Goal: Task Accomplishment & Management: Manage account settings

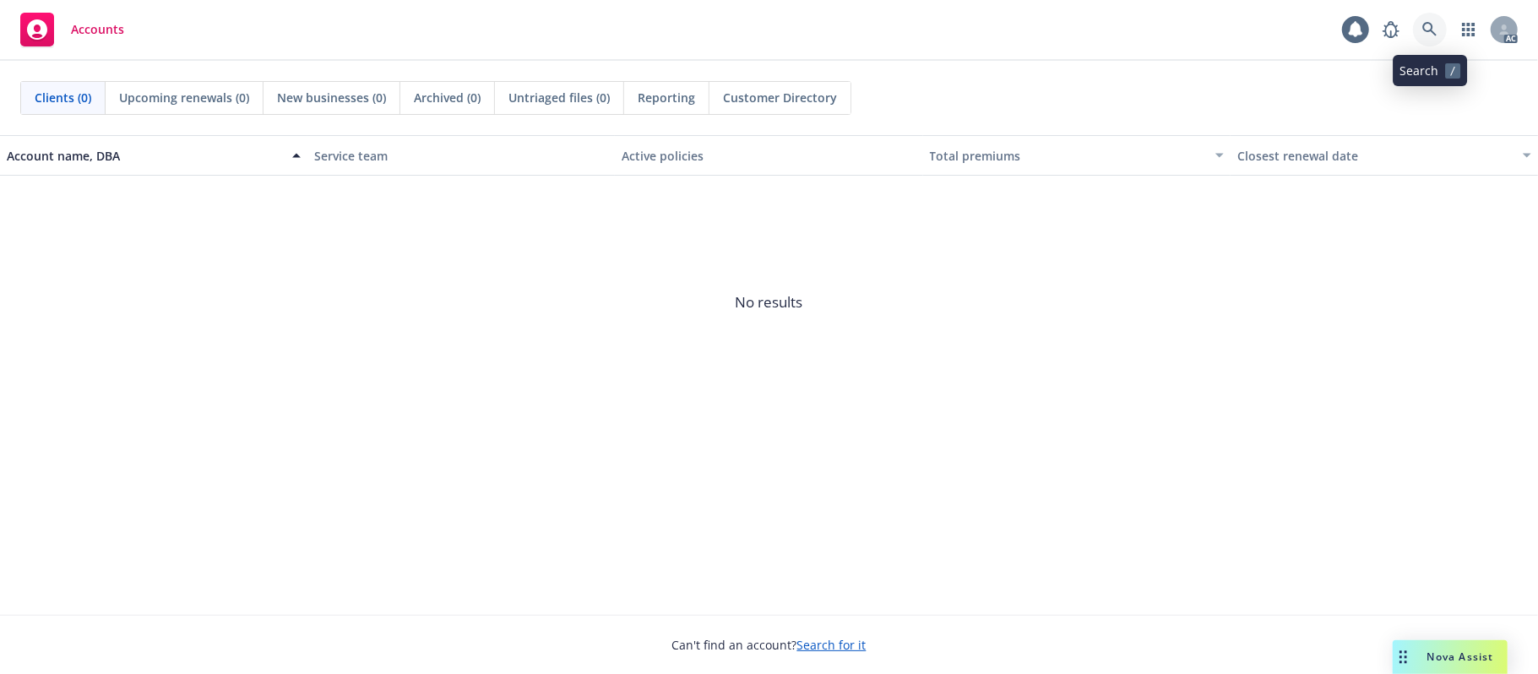
click at [1433, 24] on icon at bounding box center [1430, 29] width 14 height 14
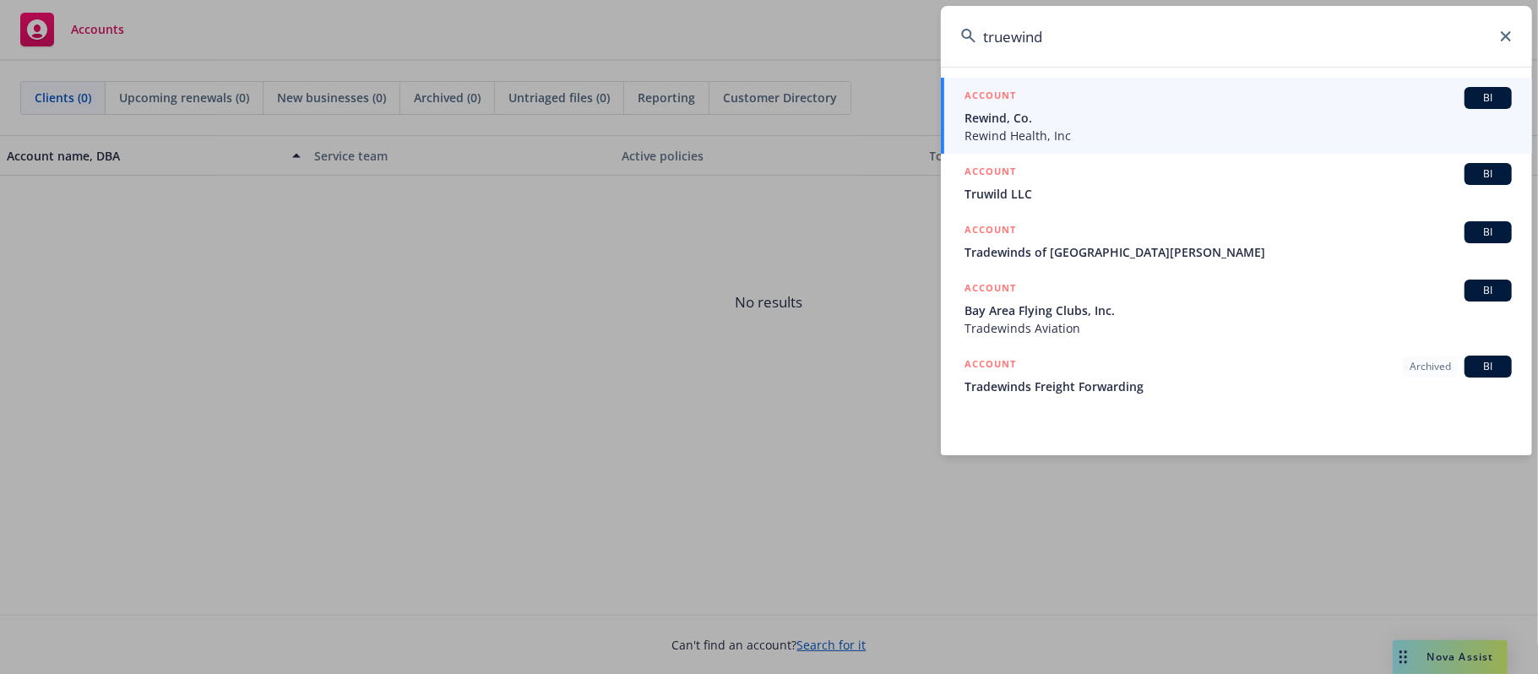
drag, startPoint x: 1014, startPoint y: 35, endPoint x: 1055, endPoint y: 29, distance: 41.8
click at [1015, 32] on input "truewind" at bounding box center [1236, 36] width 591 height 61
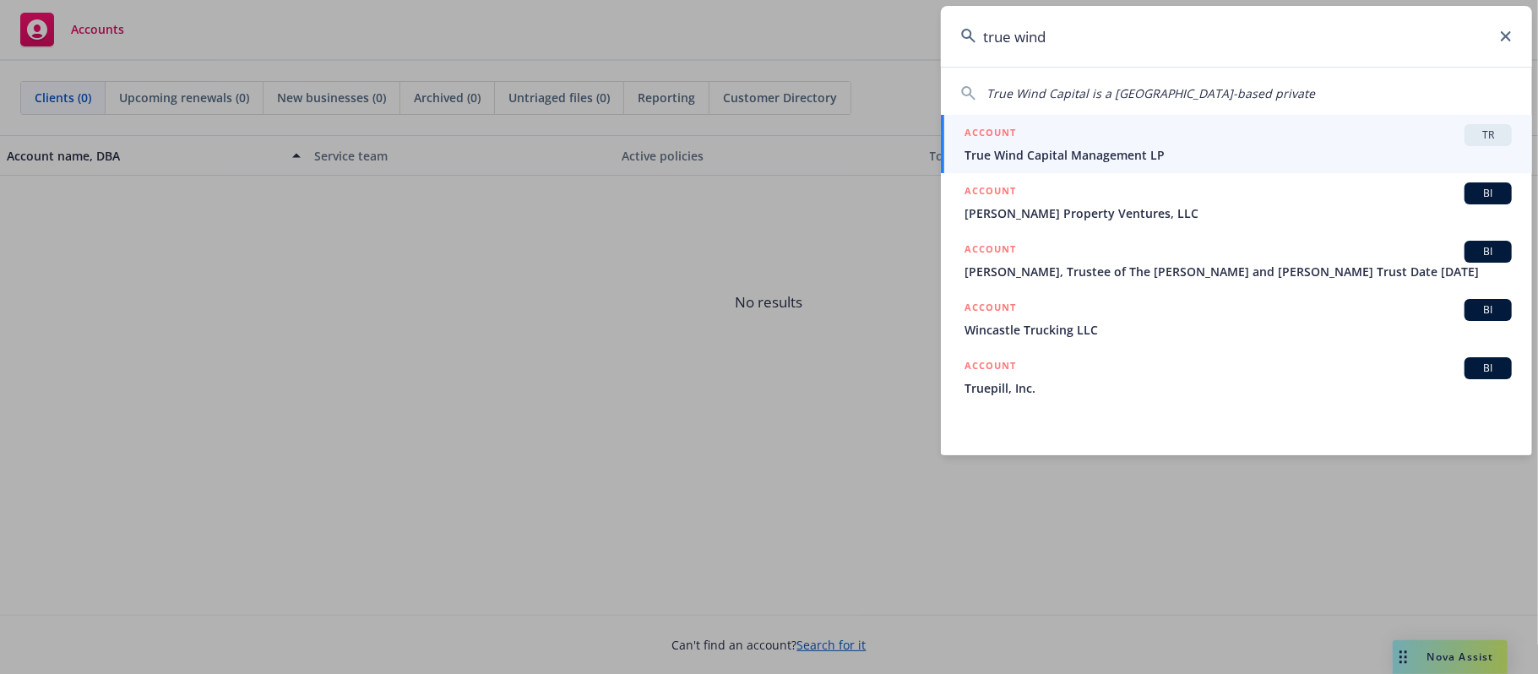
type input "true wind"
click at [1352, 133] on div "ACCOUNT TR" at bounding box center [1238, 135] width 547 height 22
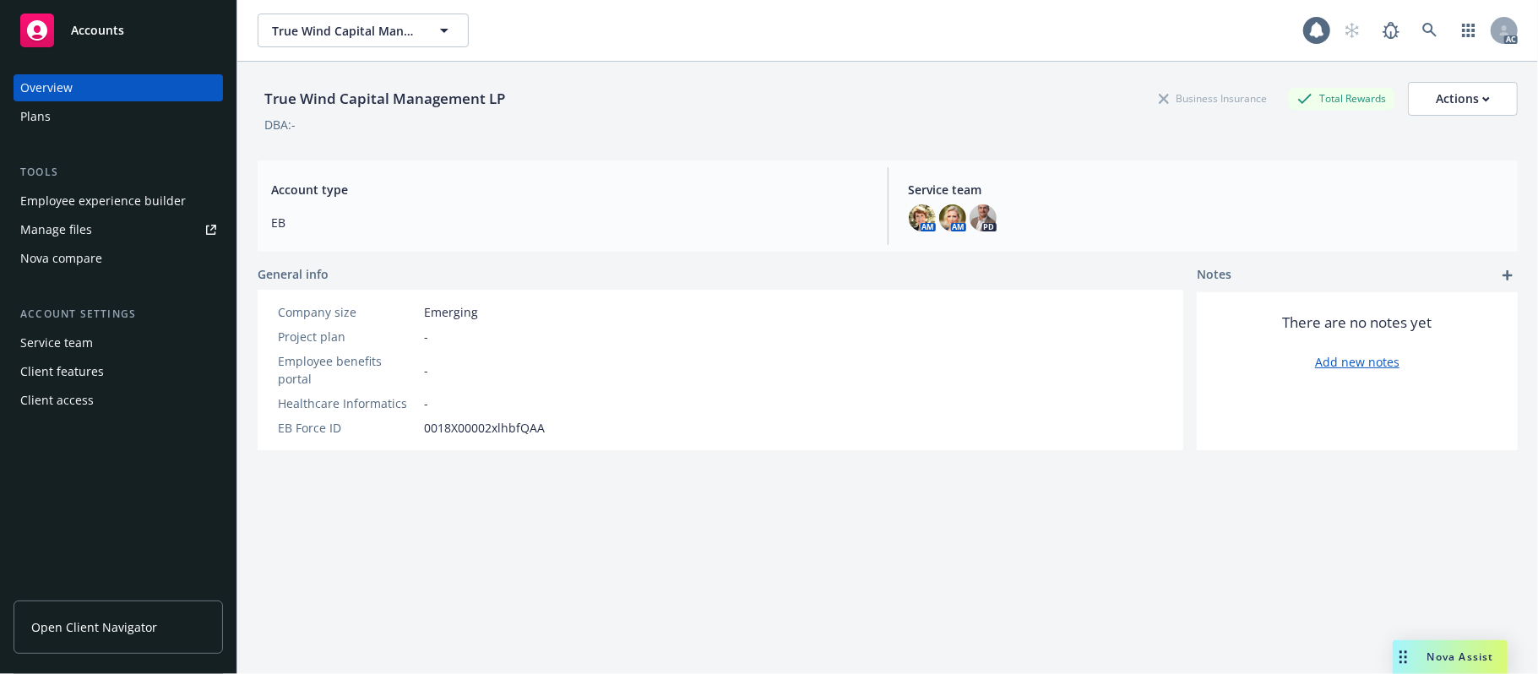
click at [128, 198] on div "Employee experience builder" at bounding box center [103, 201] width 166 height 27
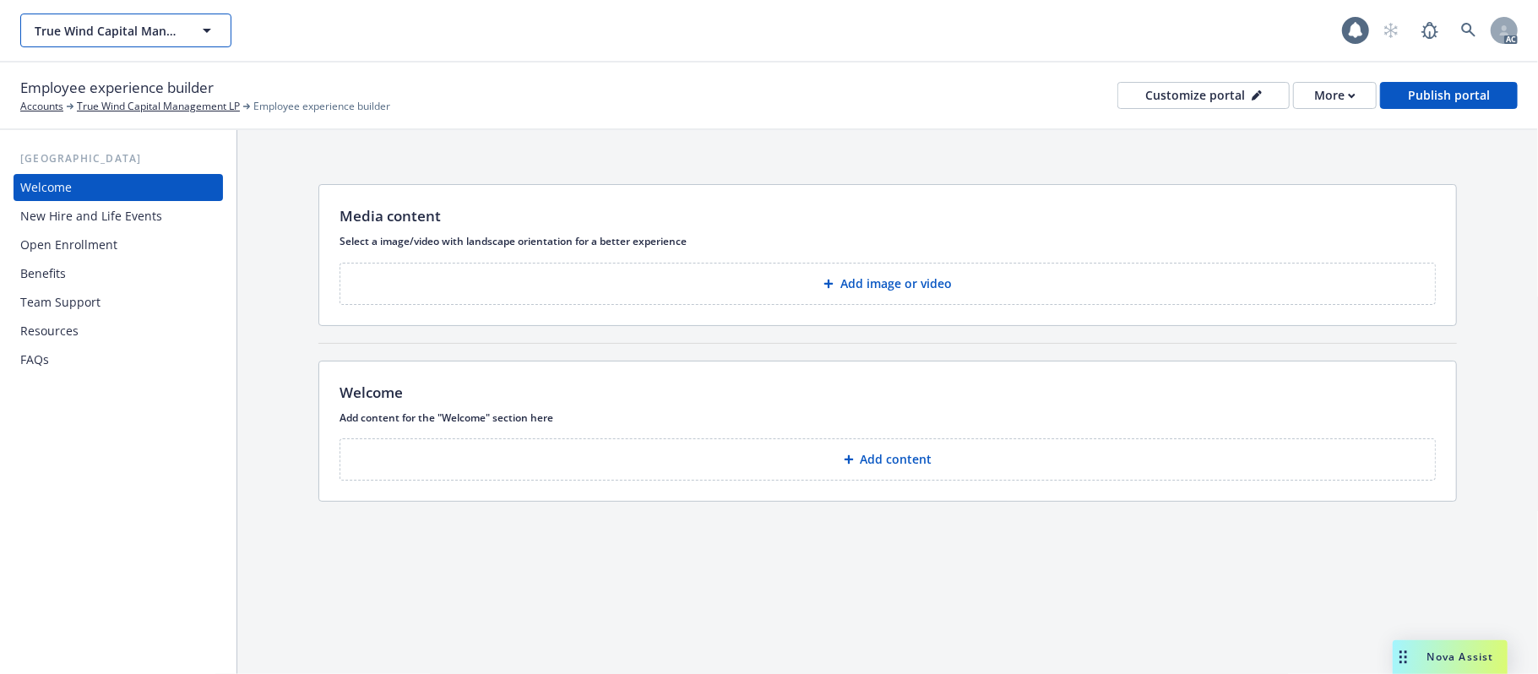
click at [197, 35] on icon "button" at bounding box center [207, 30] width 20 height 20
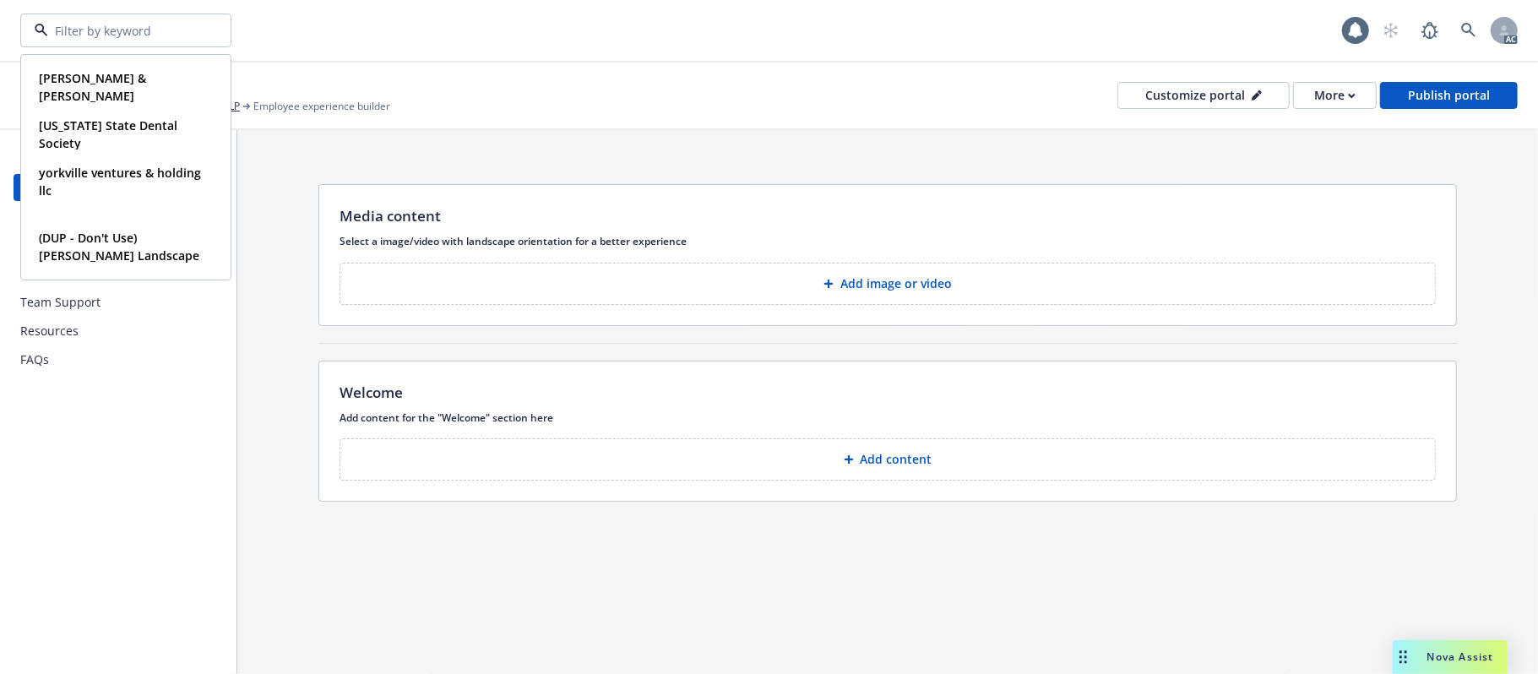
click at [197, 35] on div at bounding box center [125, 31] width 211 height 34
click at [605, 63] on div "Employee experience builder Accounts True Wind Capital Management LP Employee e…" at bounding box center [769, 97] width 1538 height 68
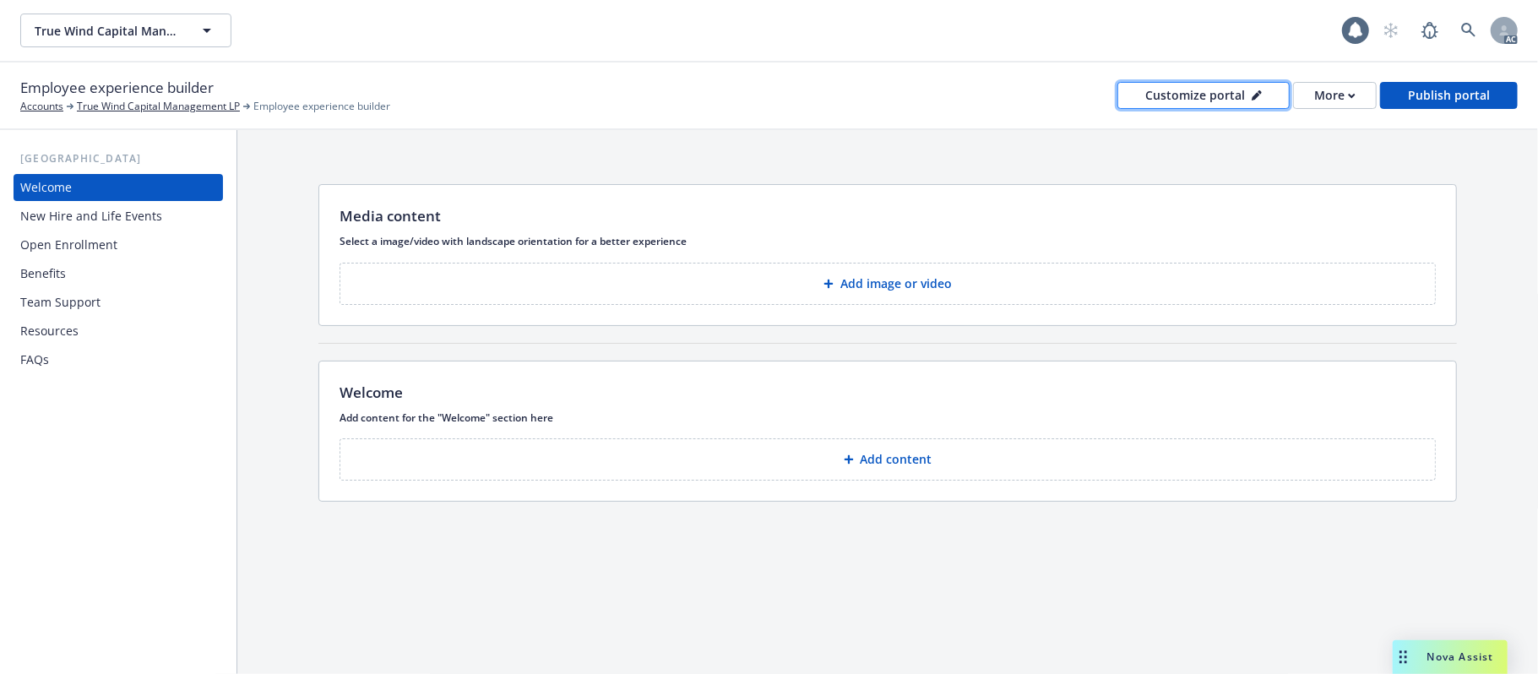
click at [1225, 92] on div "Customize portal" at bounding box center [1204, 95] width 117 height 25
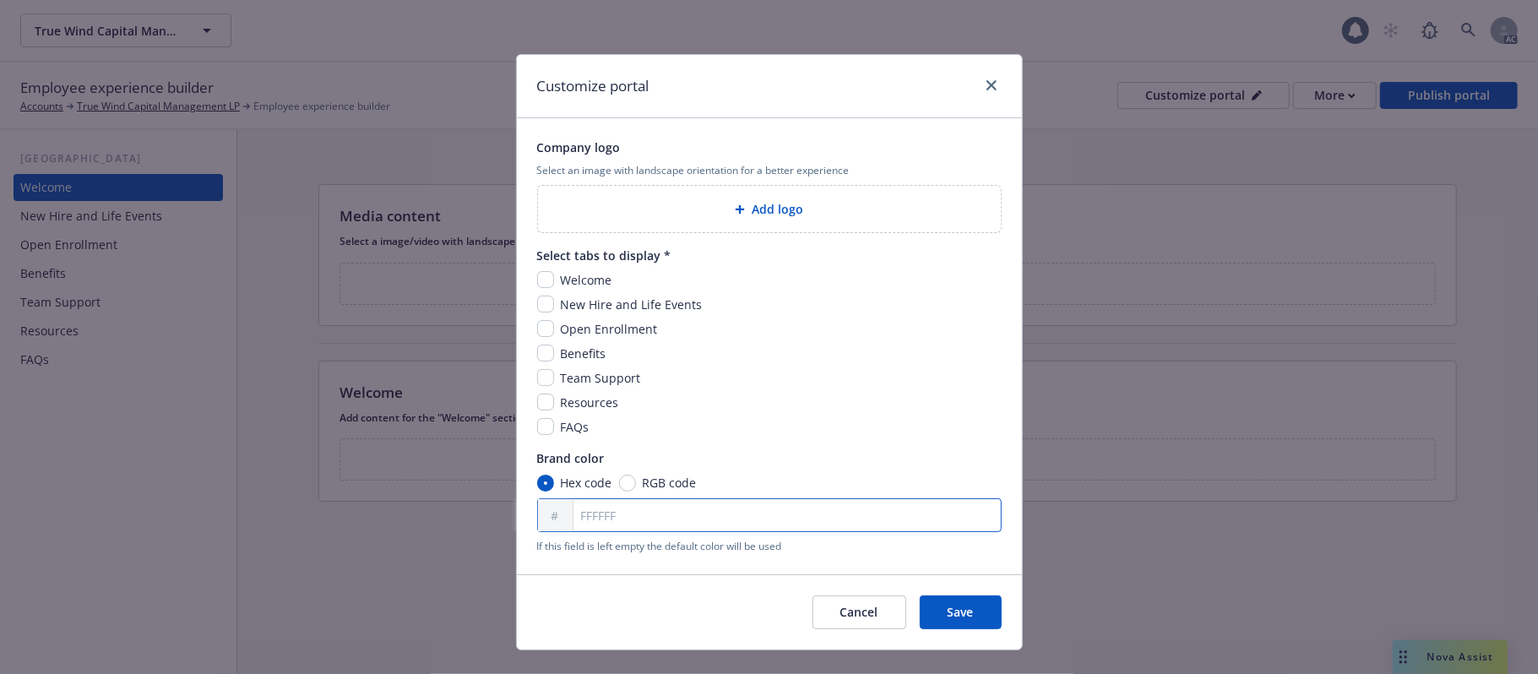
click at [596, 510] on input "FFFFFF" at bounding box center [769, 515] width 465 height 34
paste input "1271A3"
type input "1271A3"
click at [537, 282] on input "checkbox" at bounding box center [545, 279] width 17 height 17
checkbox input "true"
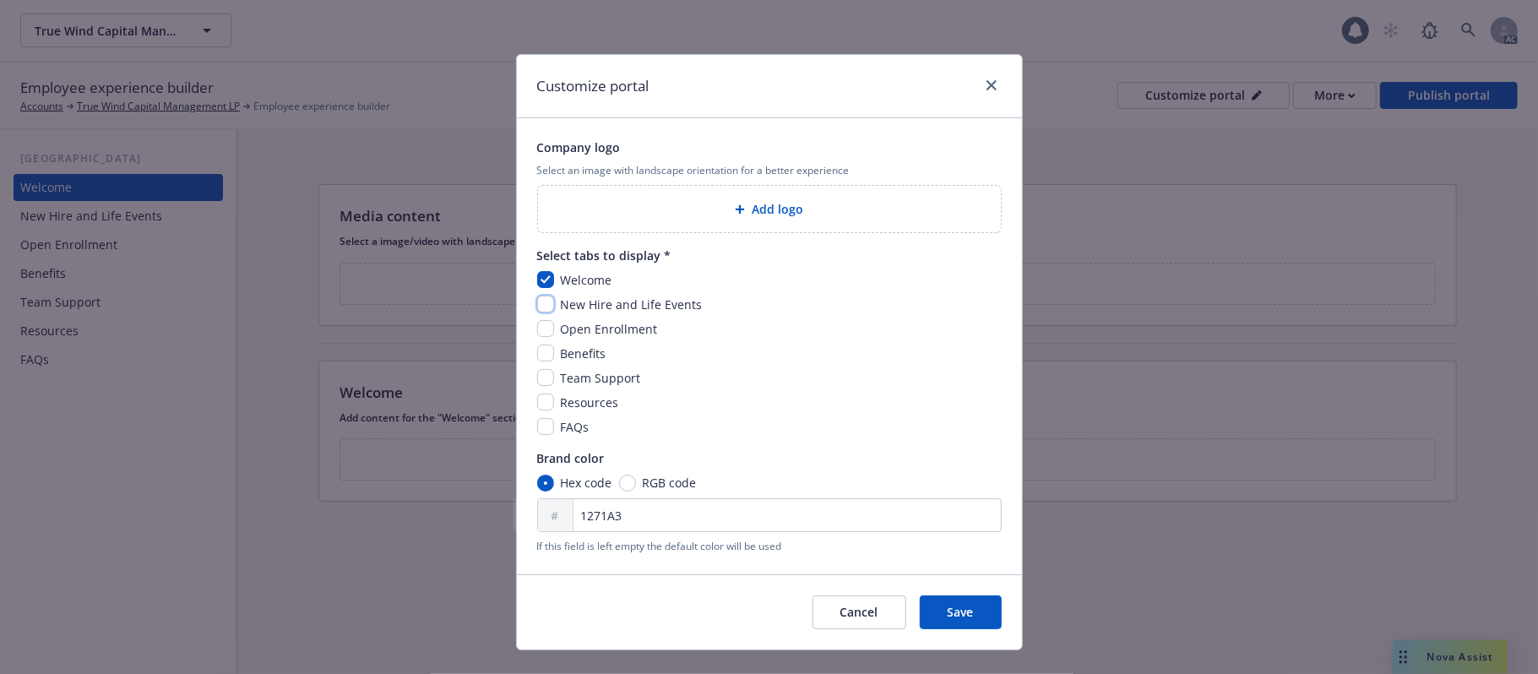
click at [537, 305] on input "checkbox" at bounding box center [545, 304] width 17 height 17
checkbox input "true"
click at [537, 332] on input "checkbox" at bounding box center [545, 328] width 17 height 17
checkbox input "true"
click at [538, 345] on div "Welcome New Hire and Life Events Open Enrollment Benefits Team Support Resource…" at bounding box center [769, 353] width 465 height 165
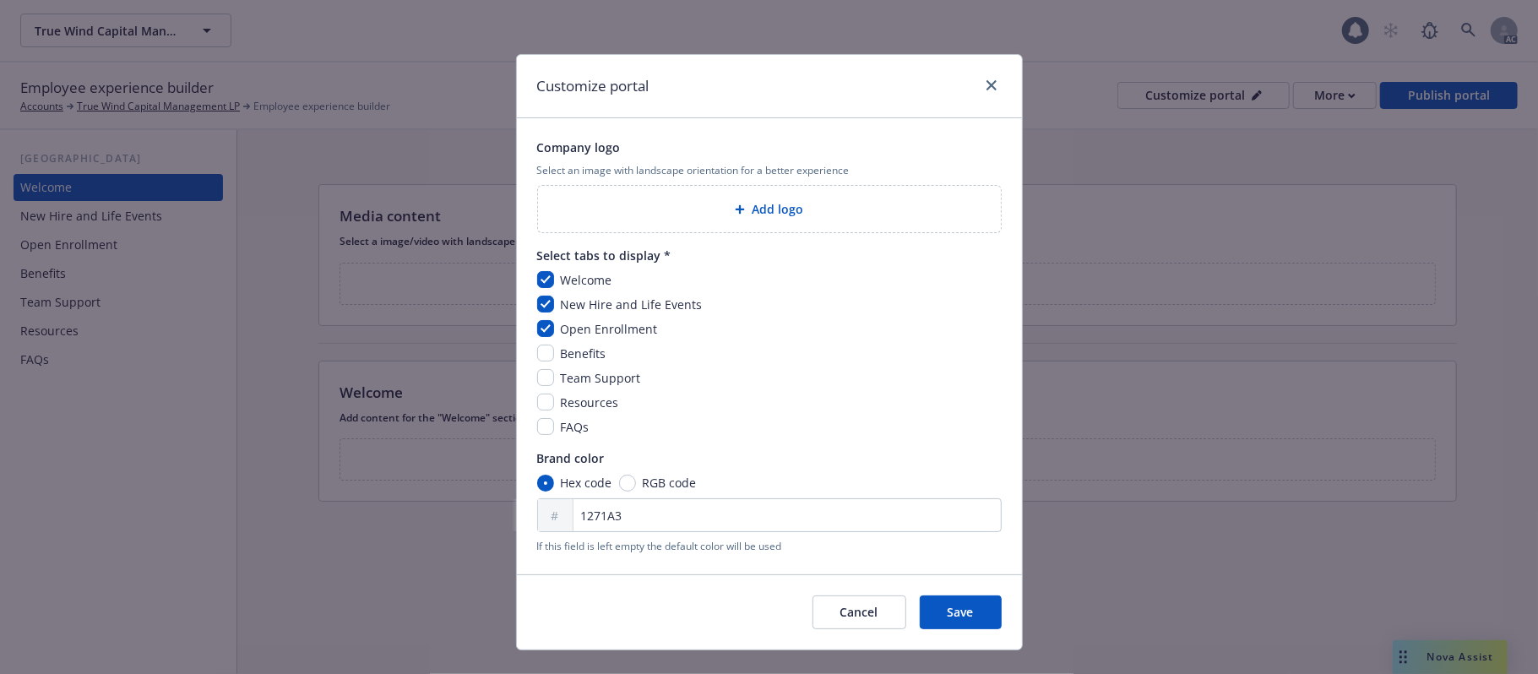
click at [542, 368] on div "Welcome New Hire and Life Events Open Enrollment Benefits Team Support Resource…" at bounding box center [769, 353] width 465 height 165
click at [539, 385] on input "checkbox" at bounding box center [545, 377] width 17 height 17
checkbox input "true"
click at [537, 357] on input "checkbox" at bounding box center [545, 353] width 17 height 17
checkbox input "true"
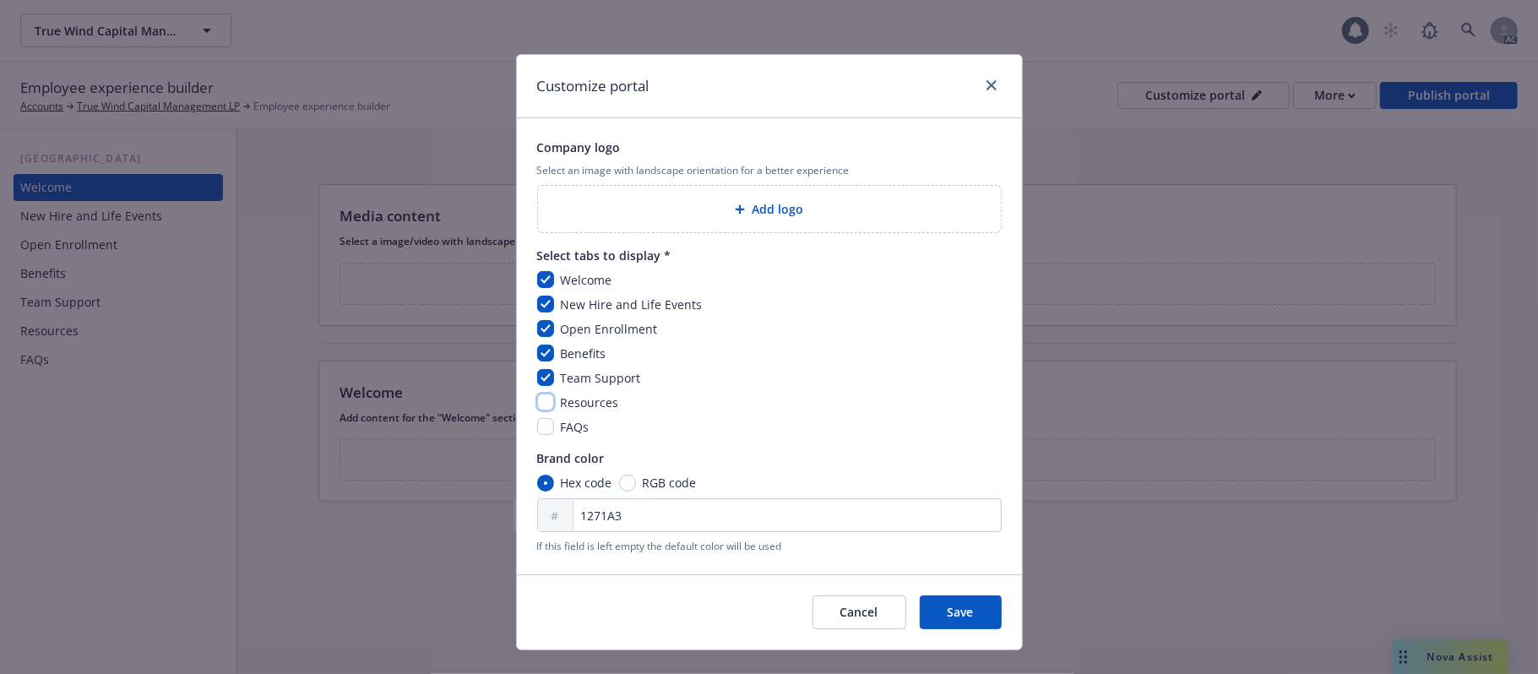
click at [537, 406] on input "checkbox" at bounding box center [545, 402] width 17 height 17
checkbox input "true"
click at [537, 427] on input "checkbox" at bounding box center [545, 426] width 17 height 17
checkbox input "true"
click at [732, 217] on div "Add logo" at bounding box center [770, 208] width 436 height 19
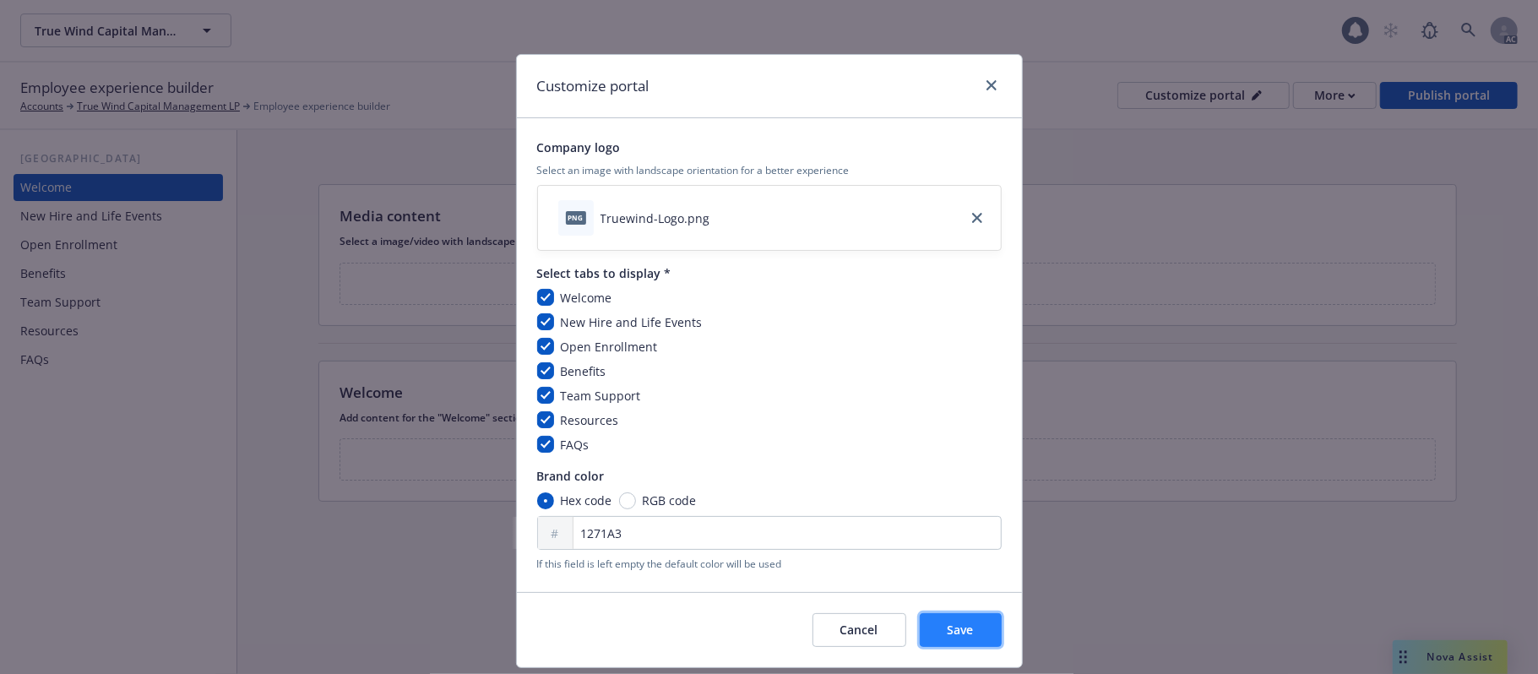
click at [948, 630] on span "Save" at bounding box center [961, 630] width 26 height 16
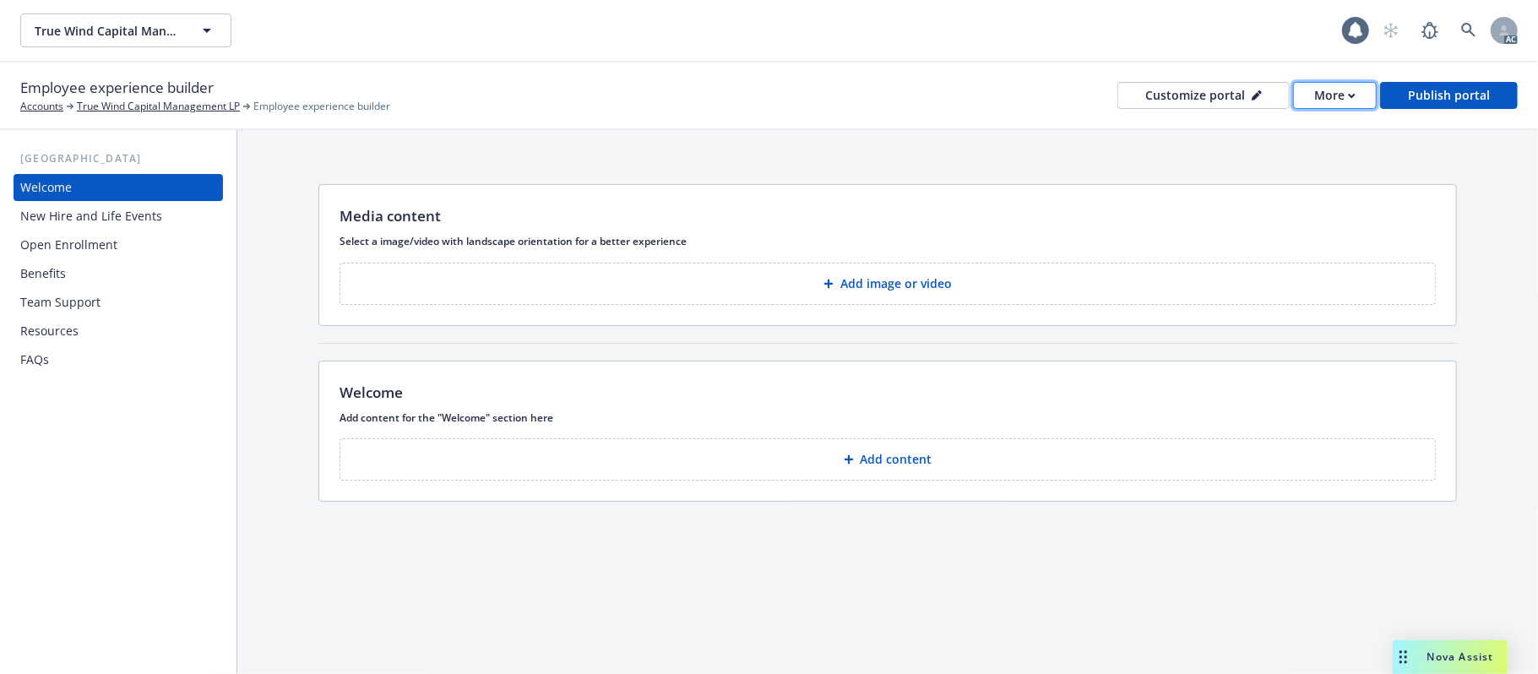
click at [1338, 96] on div "More" at bounding box center [1335, 95] width 41 height 25
click at [902, 282] on p "Add image or video" at bounding box center [897, 283] width 112 height 17
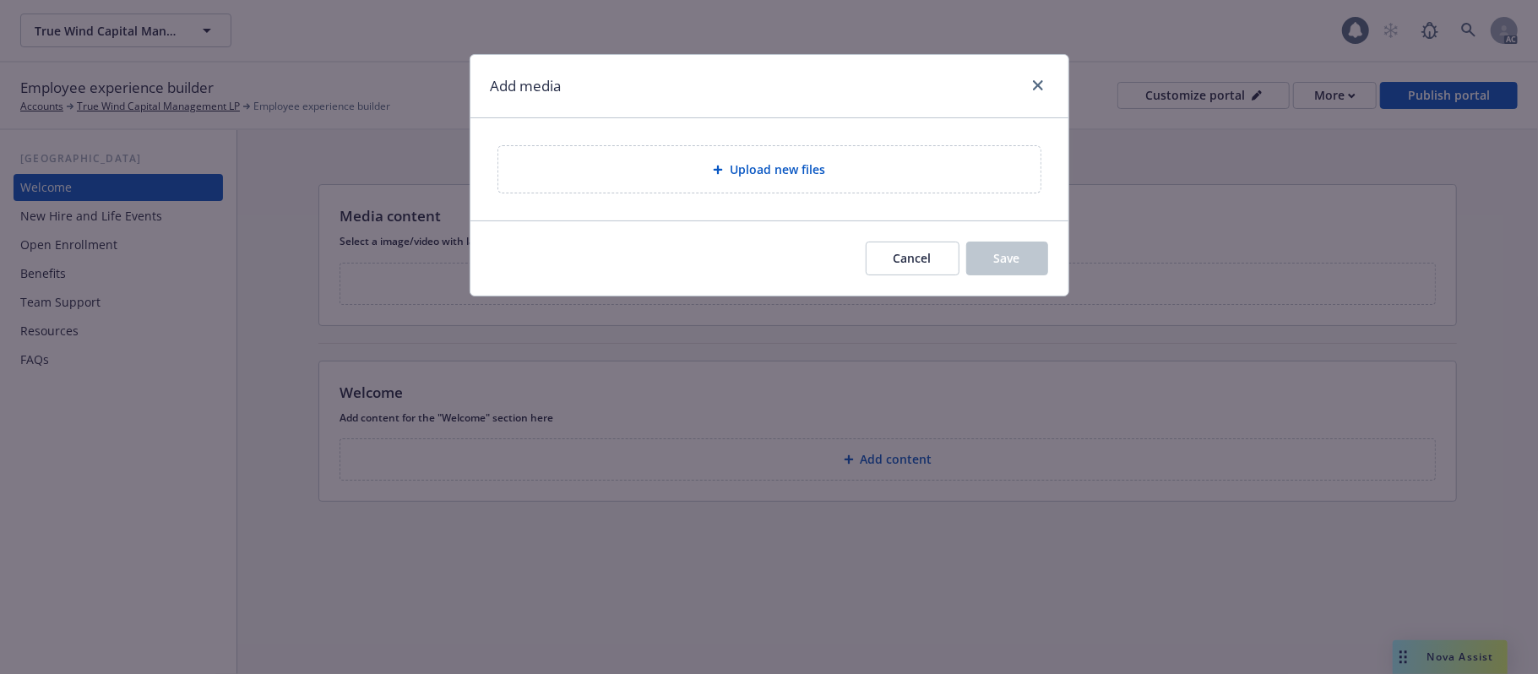
click at [710, 65] on div "Add media" at bounding box center [770, 86] width 598 height 63
click at [879, 271] on button "Cancel" at bounding box center [913, 259] width 94 height 34
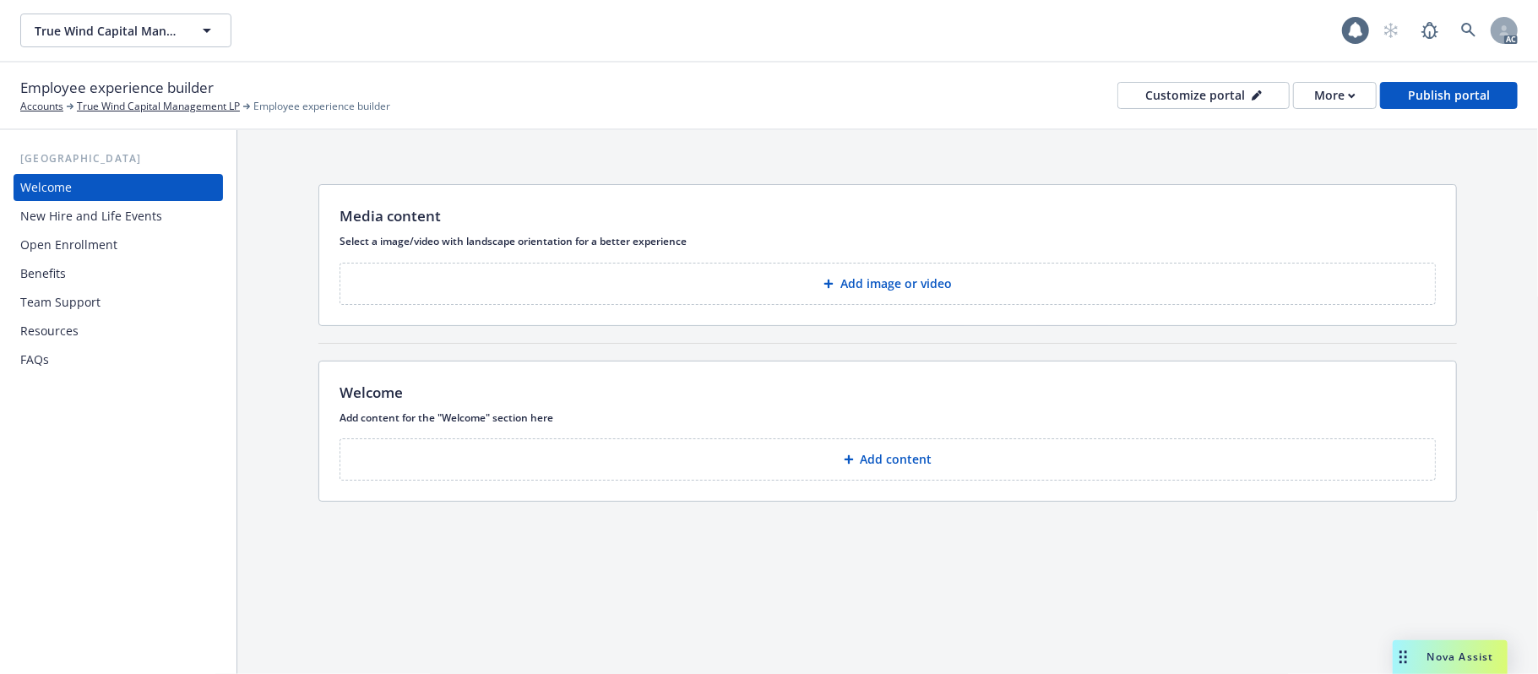
click at [897, 280] on p "Add image or video" at bounding box center [897, 283] width 112 height 17
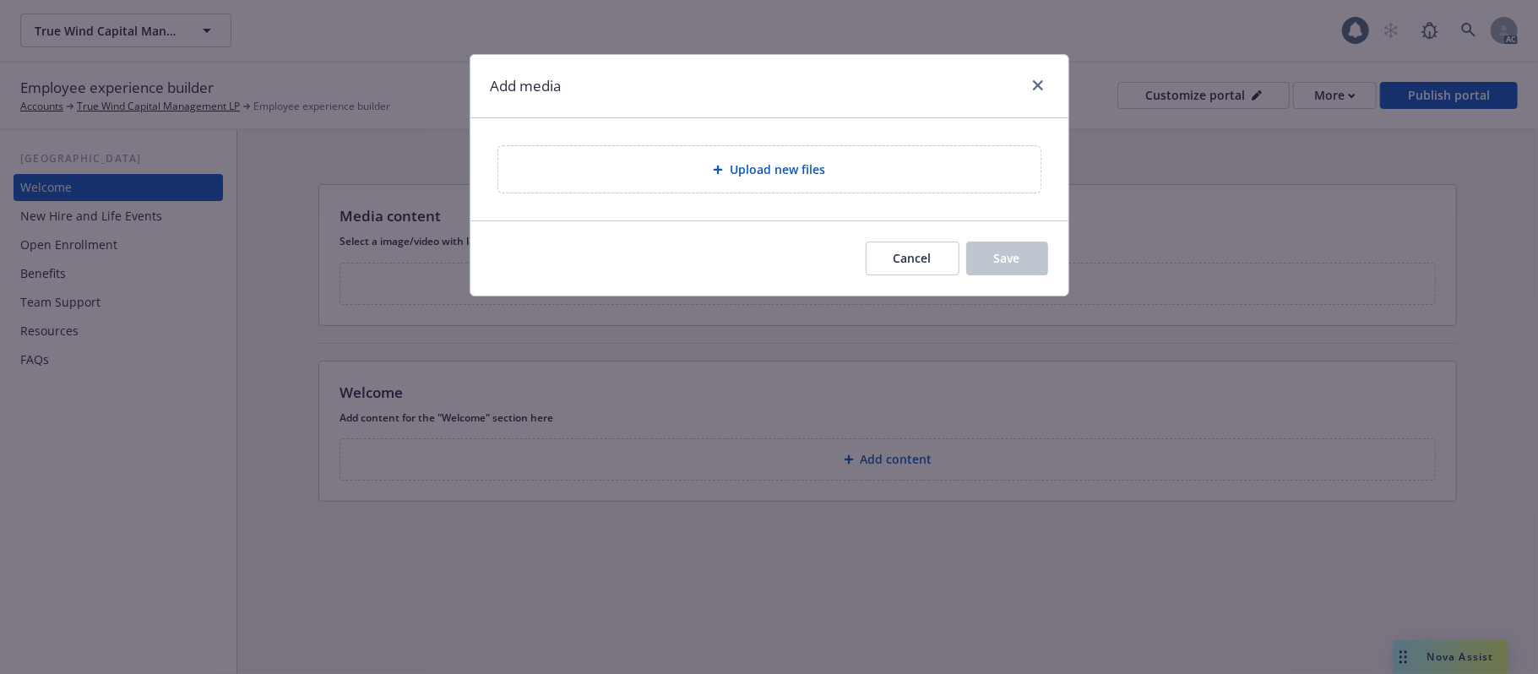
click at [865, 166] on div "Upload new files" at bounding box center [769, 169] width 515 height 19
click at [879, 169] on div "Upload new files" at bounding box center [769, 169] width 515 height 19
click at [823, 173] on span "Upload new files" at bounding box center [777, 170] width 95 height 18
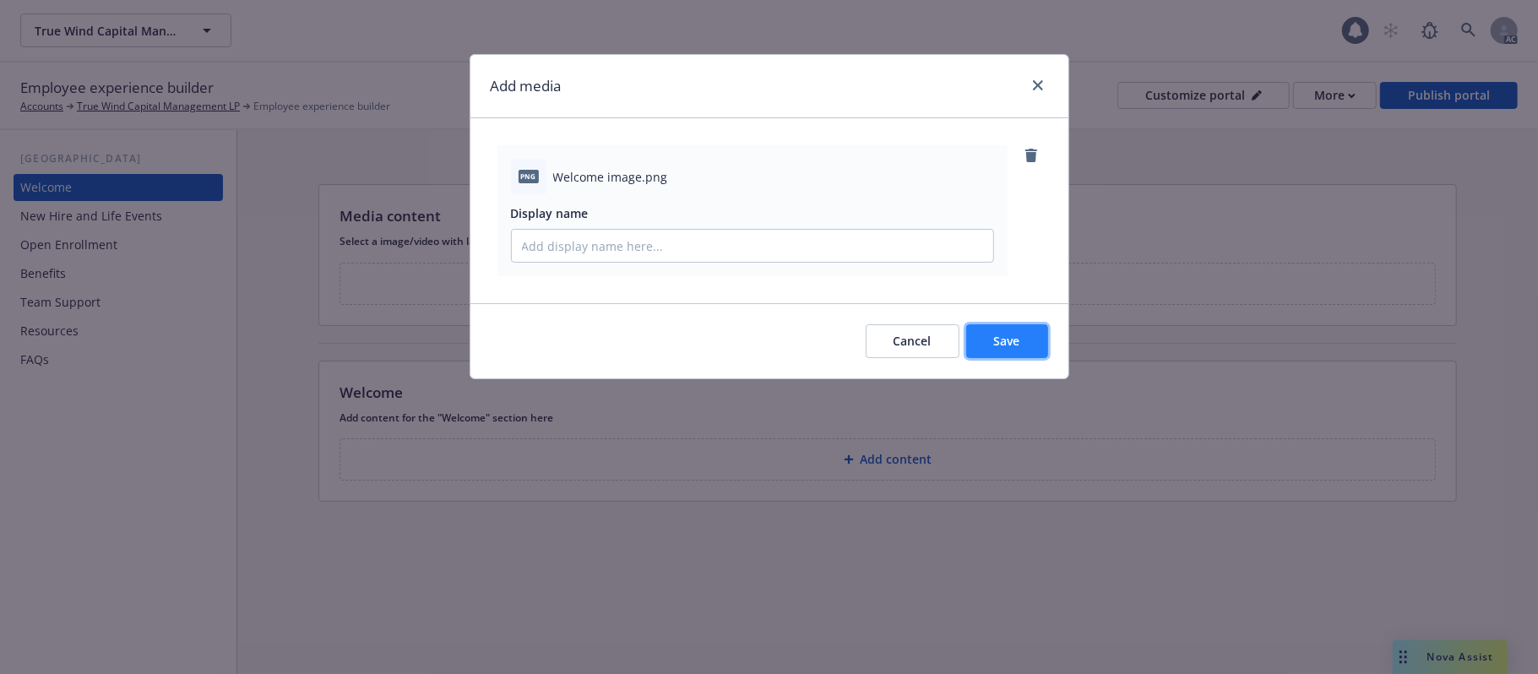
click at [1014, 343] on span "Save" at bounding box center [1007, 341] width 26 height 16
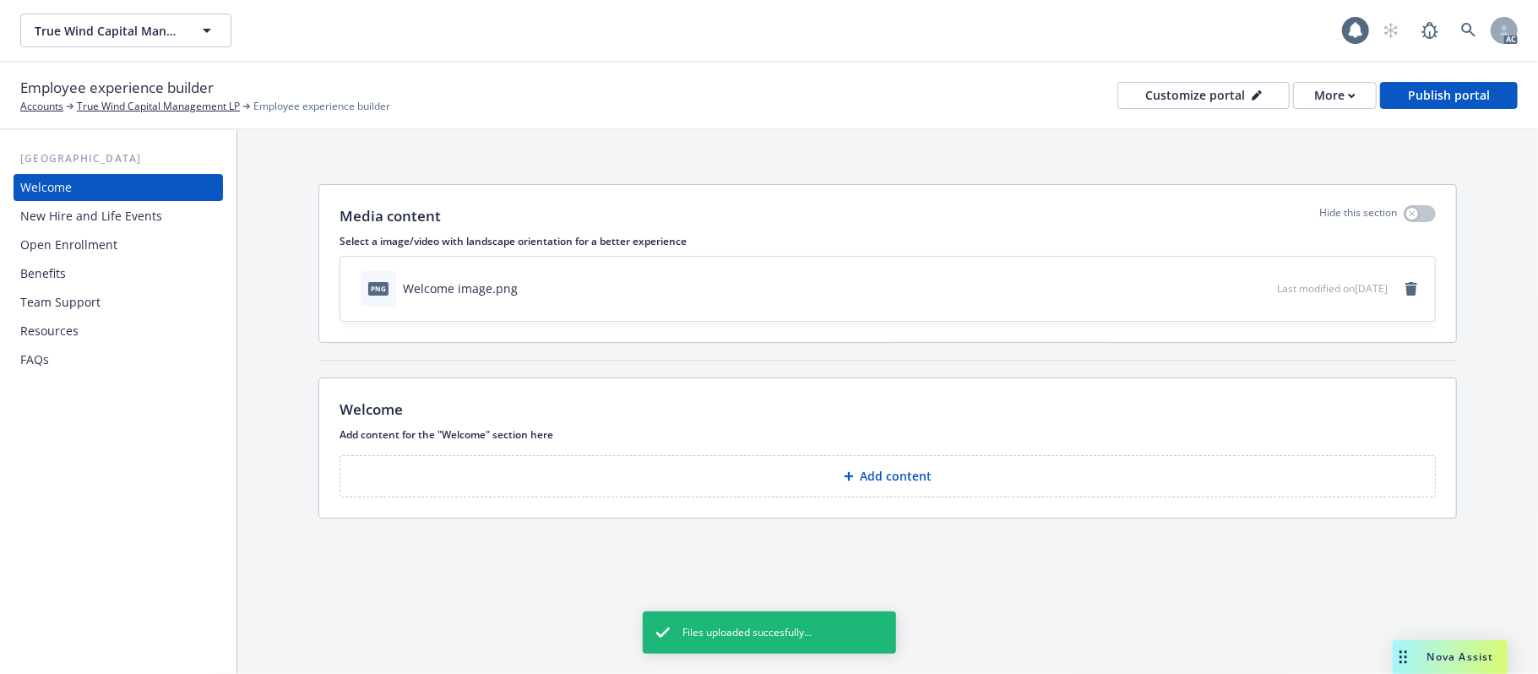
click at [852, 473] on button "Add content" at bounding box center [888, 476] width 1097 height 42
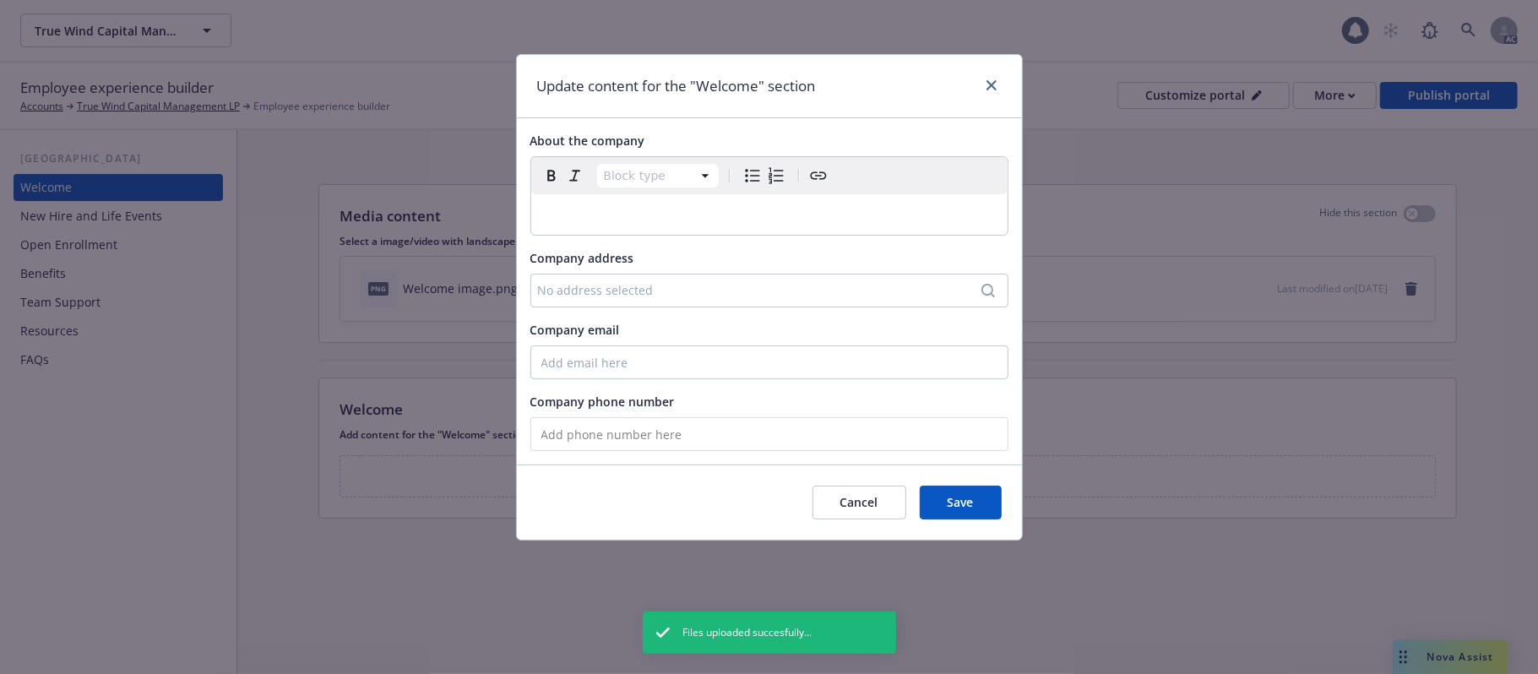
click at [571, 210] on p "editable markdown" at bounding box center [770, 214] width 456 height 20
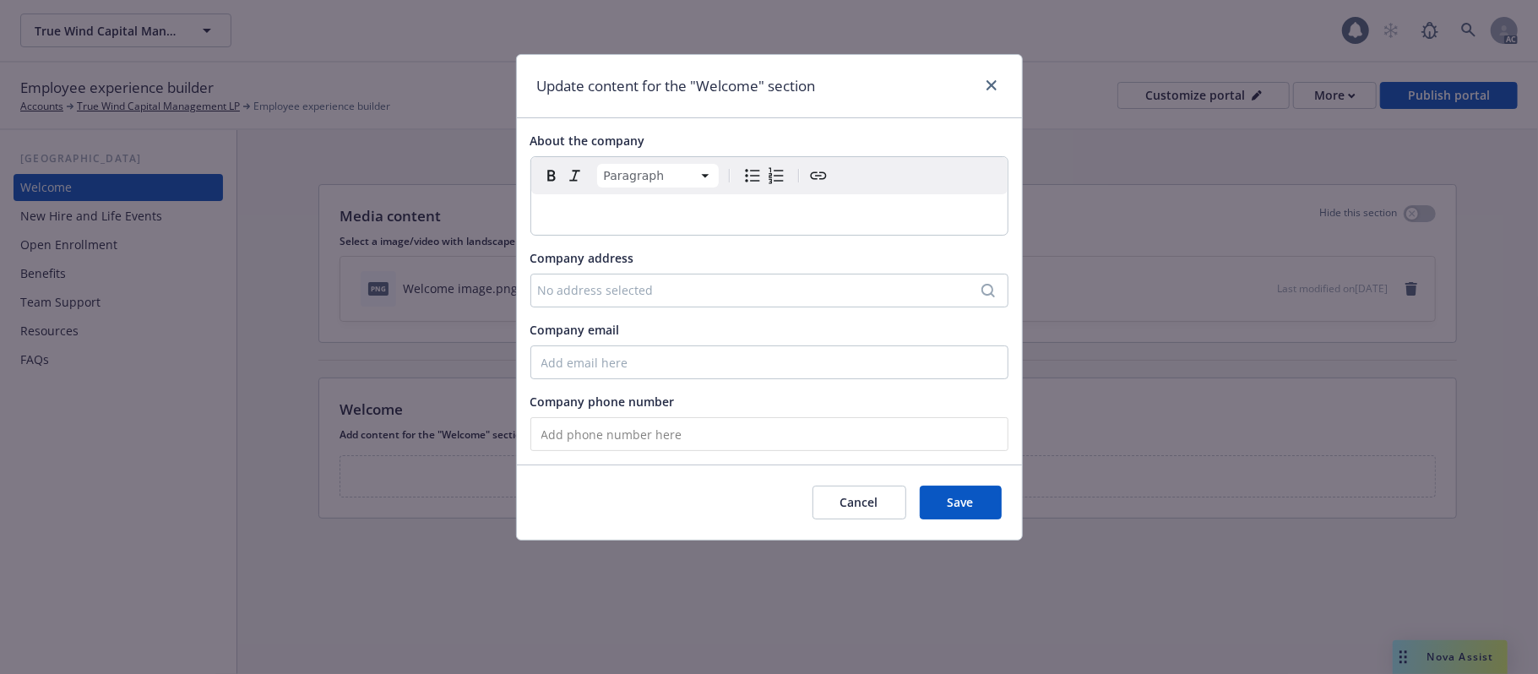
click at [580, 207] on p "editable markdown" at bounding box center [770, 214] width 456 height 20
click at [576, 213] on p "editable markdown" at bounding box center [770, 214] width 456 height 20
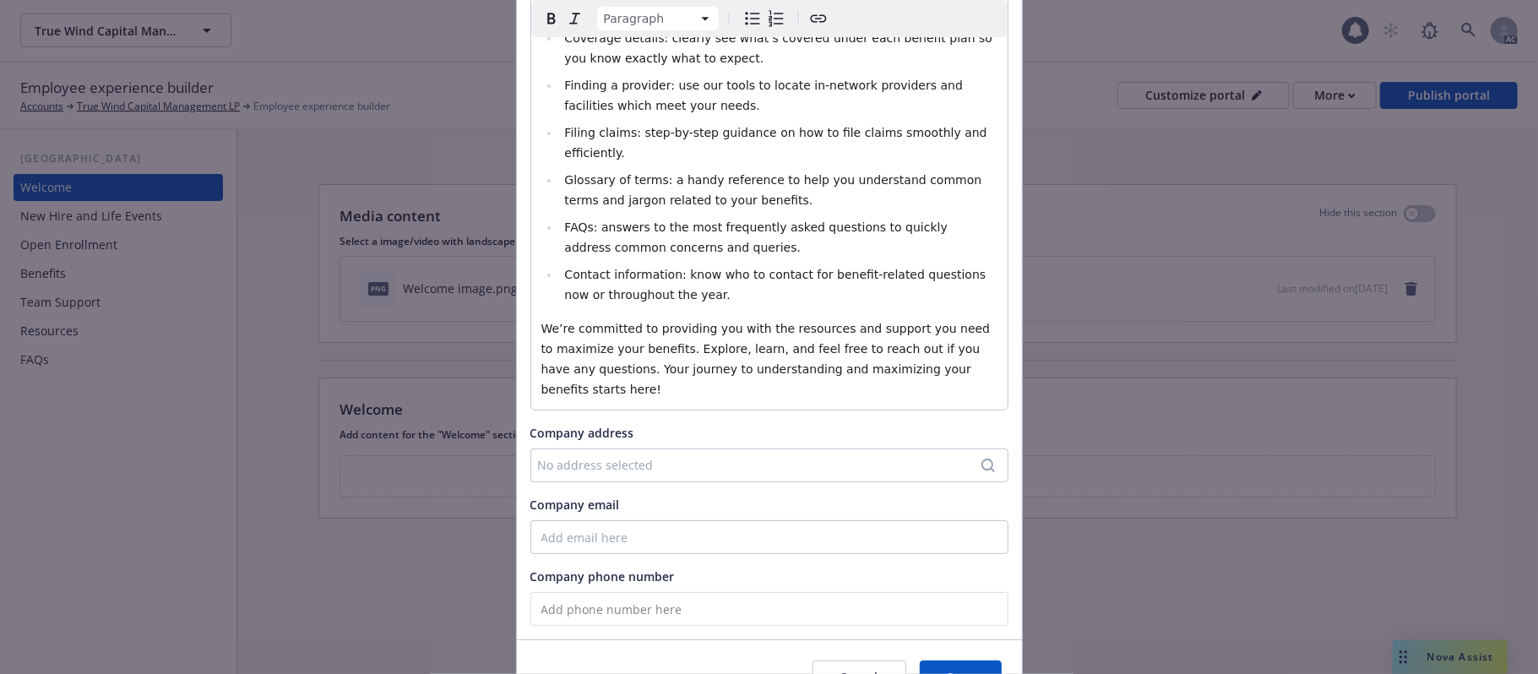
scroll to position [389, 0]
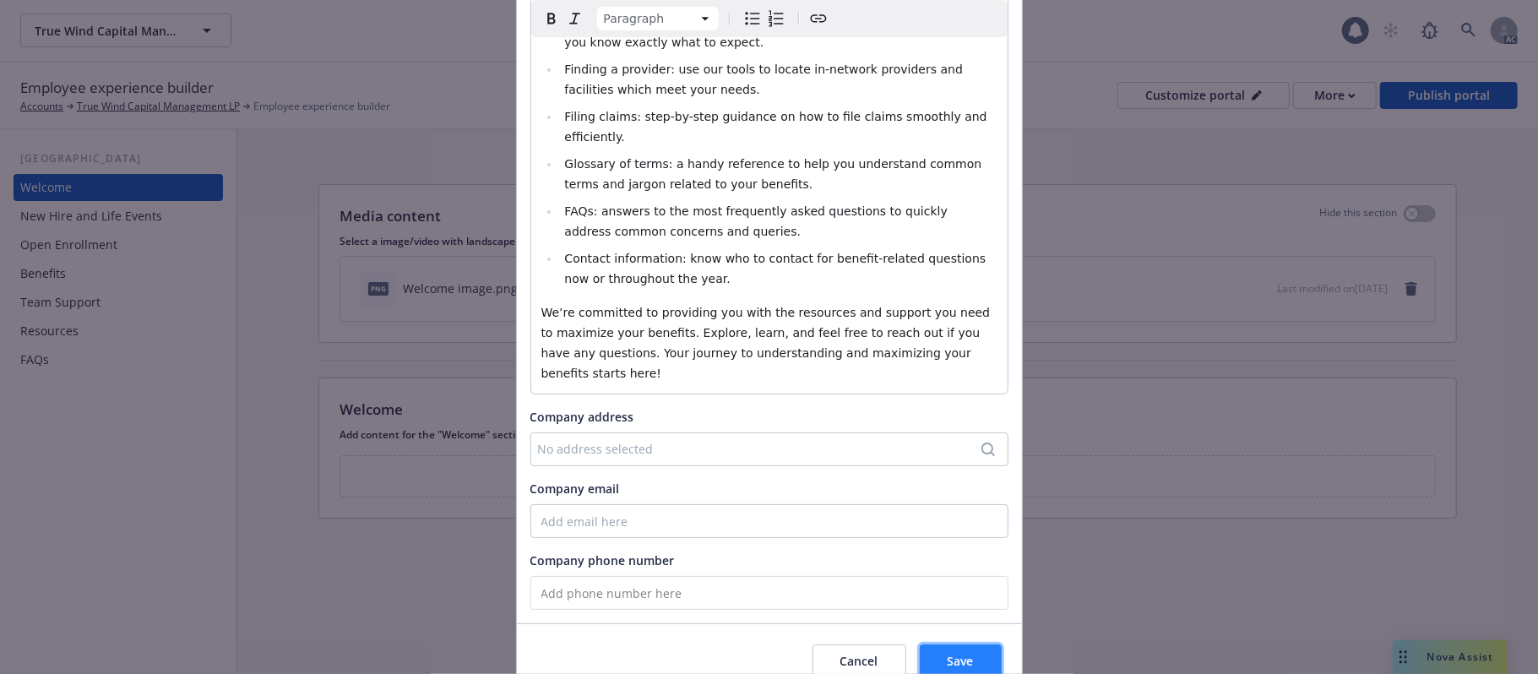
click at [948, 653] on span "Save" at bounding box center [961, 661] width 26 height 16
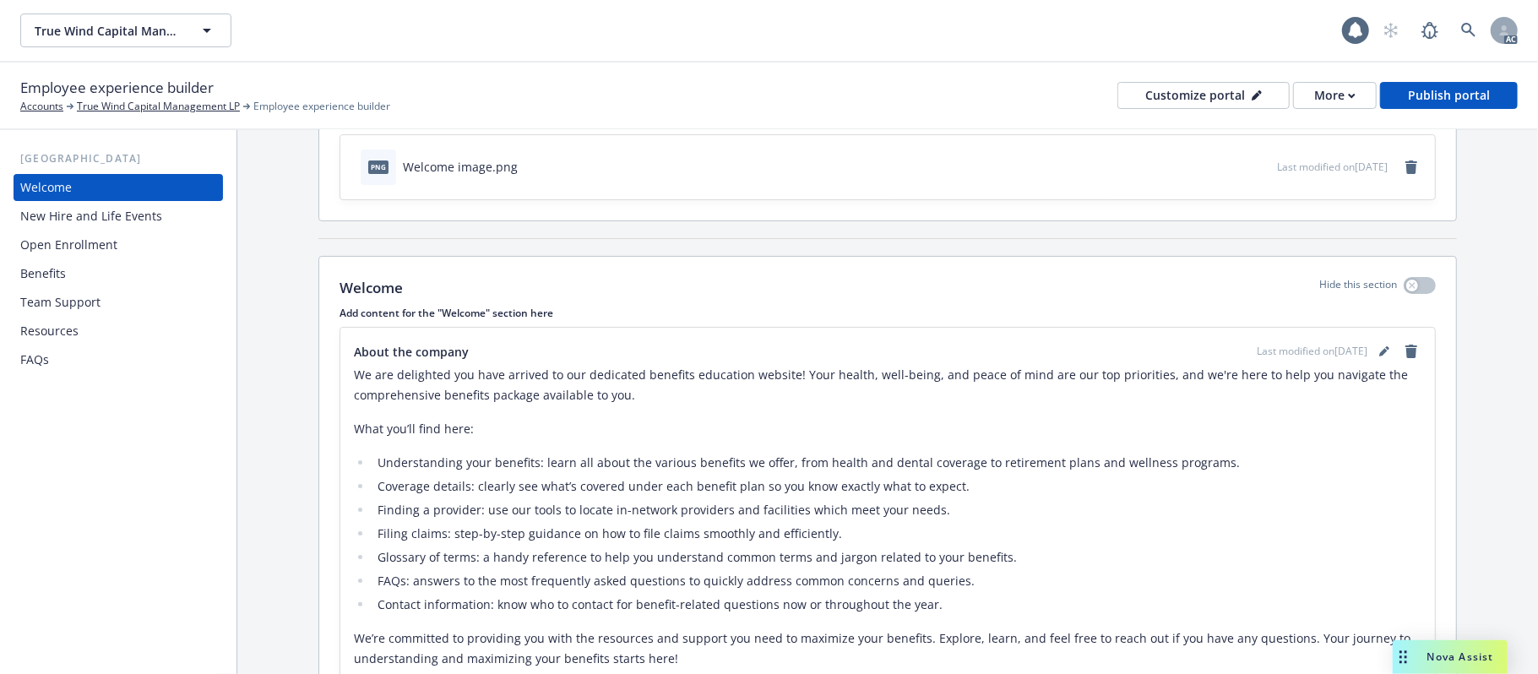
scroll to position [0, 0]
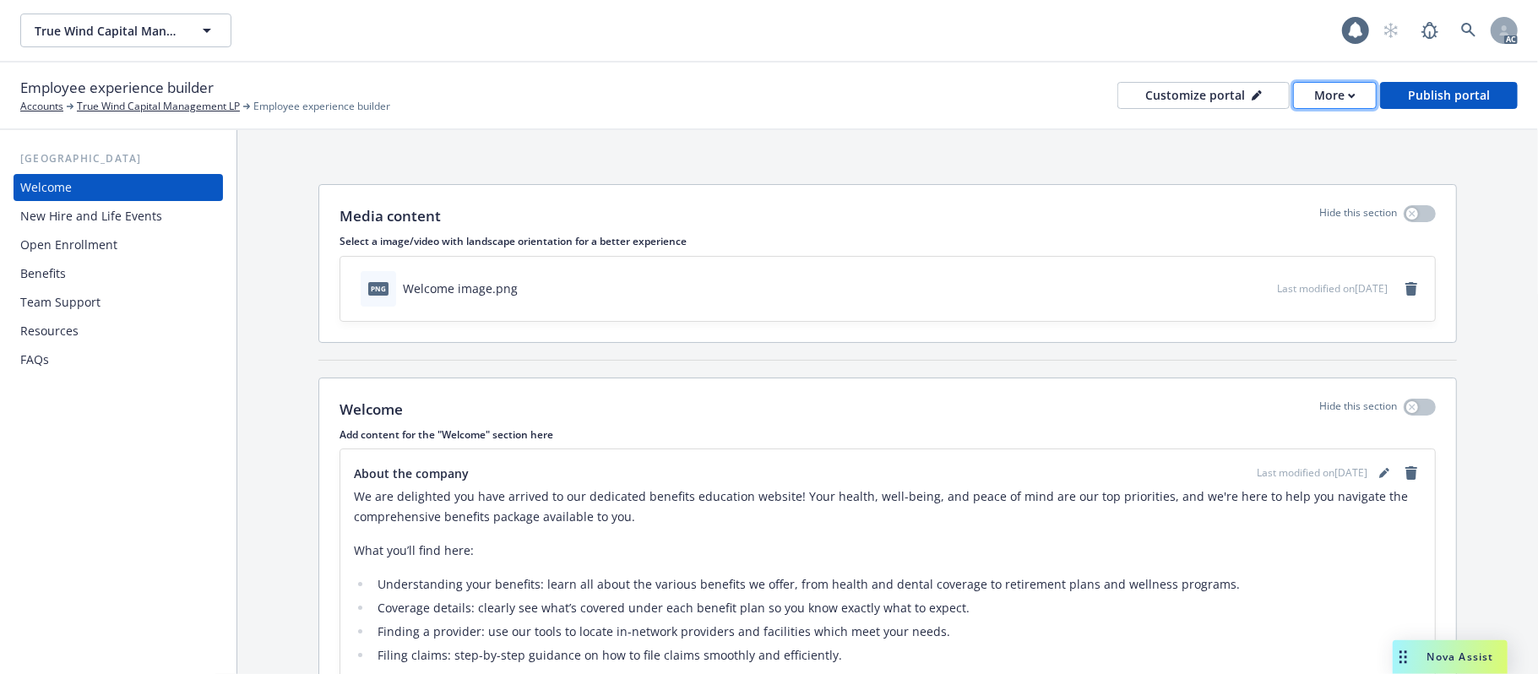
click at [1338, 101] on div "More" at bounding box center [1335, 95] width 41 height 25
click at [1337, 128] on link "Copy preview link" at bounding box center [1302, 133] width 154 height 34
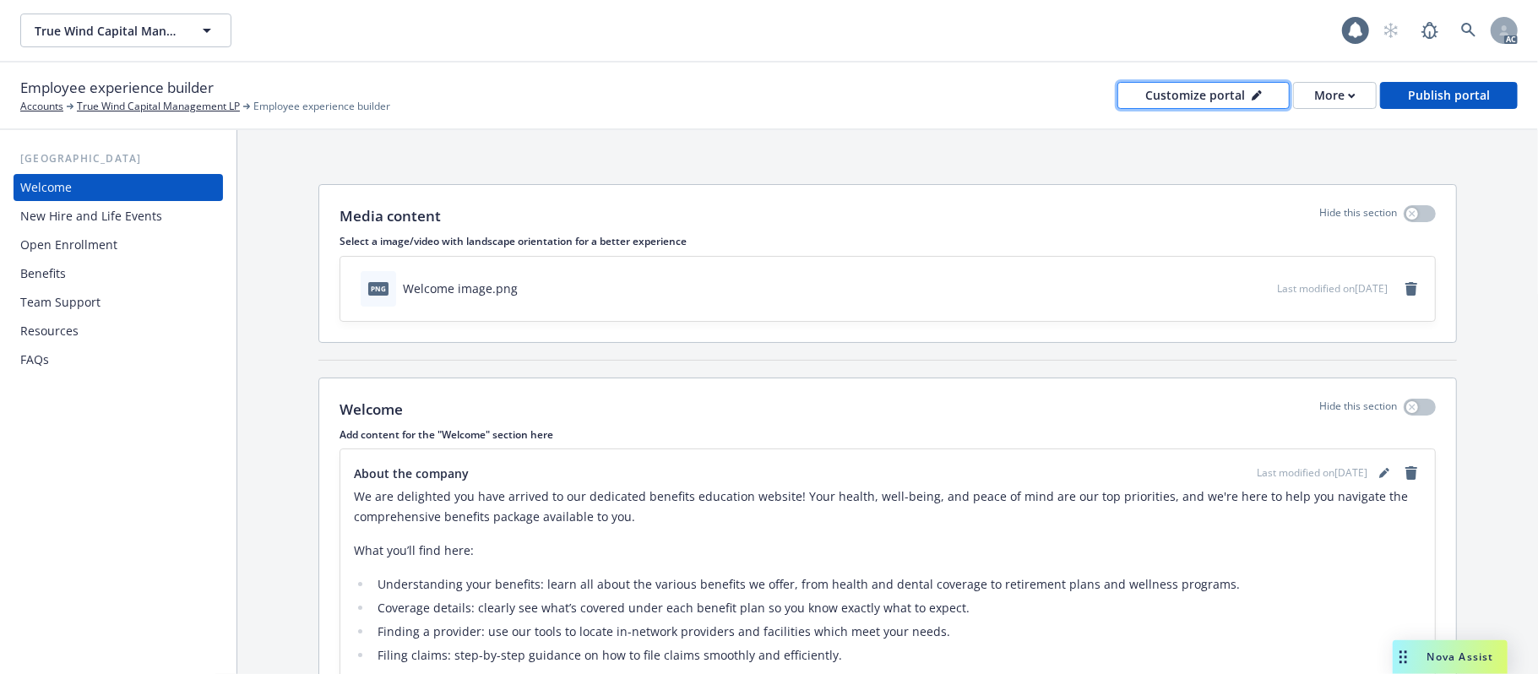
click at [1248, 91] on div "Customize portal" at bounding box center [1204, 95] width 117 height 25
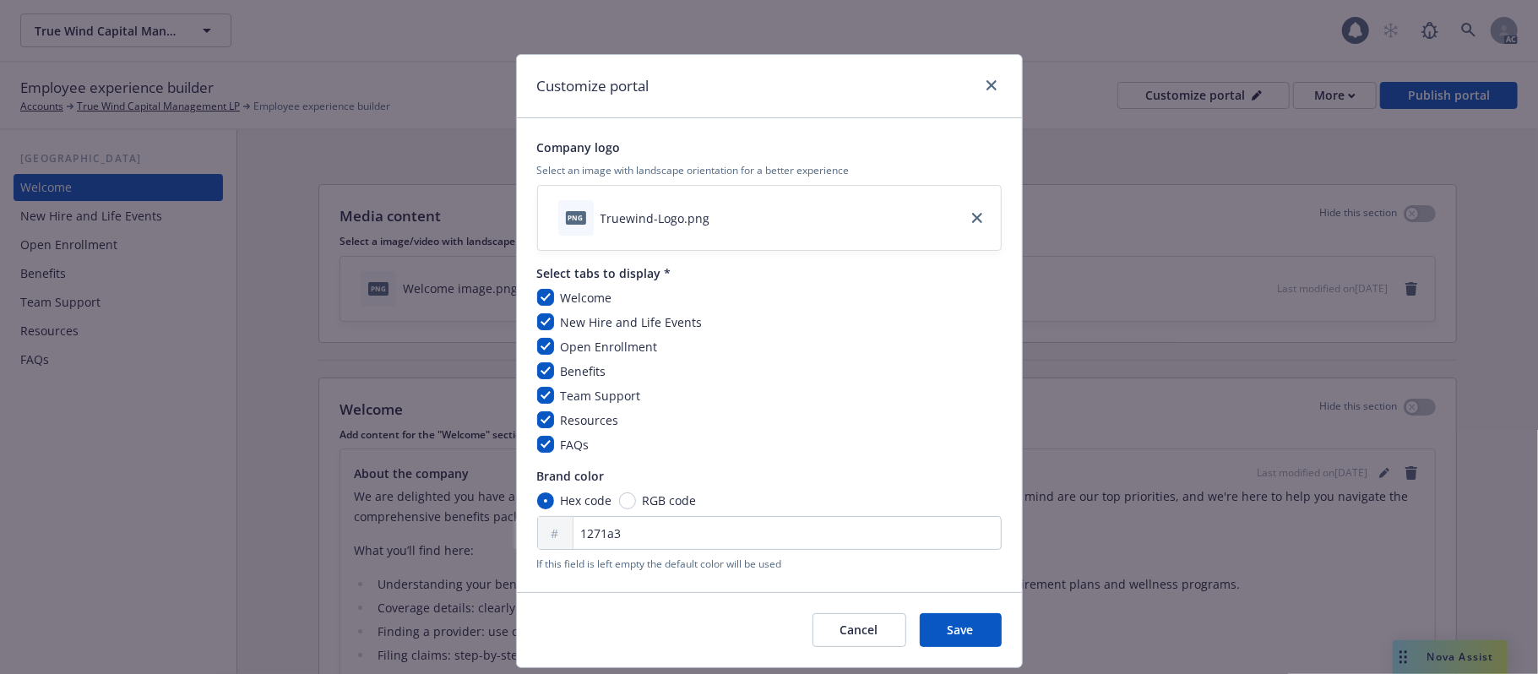
click at [869, 612] on div "Cancel Save" at bounding box center [769, 629] width 505 height 75
click at [862, 634] on span "Cancel" at bounding box center [860, 630] width 38 height 16
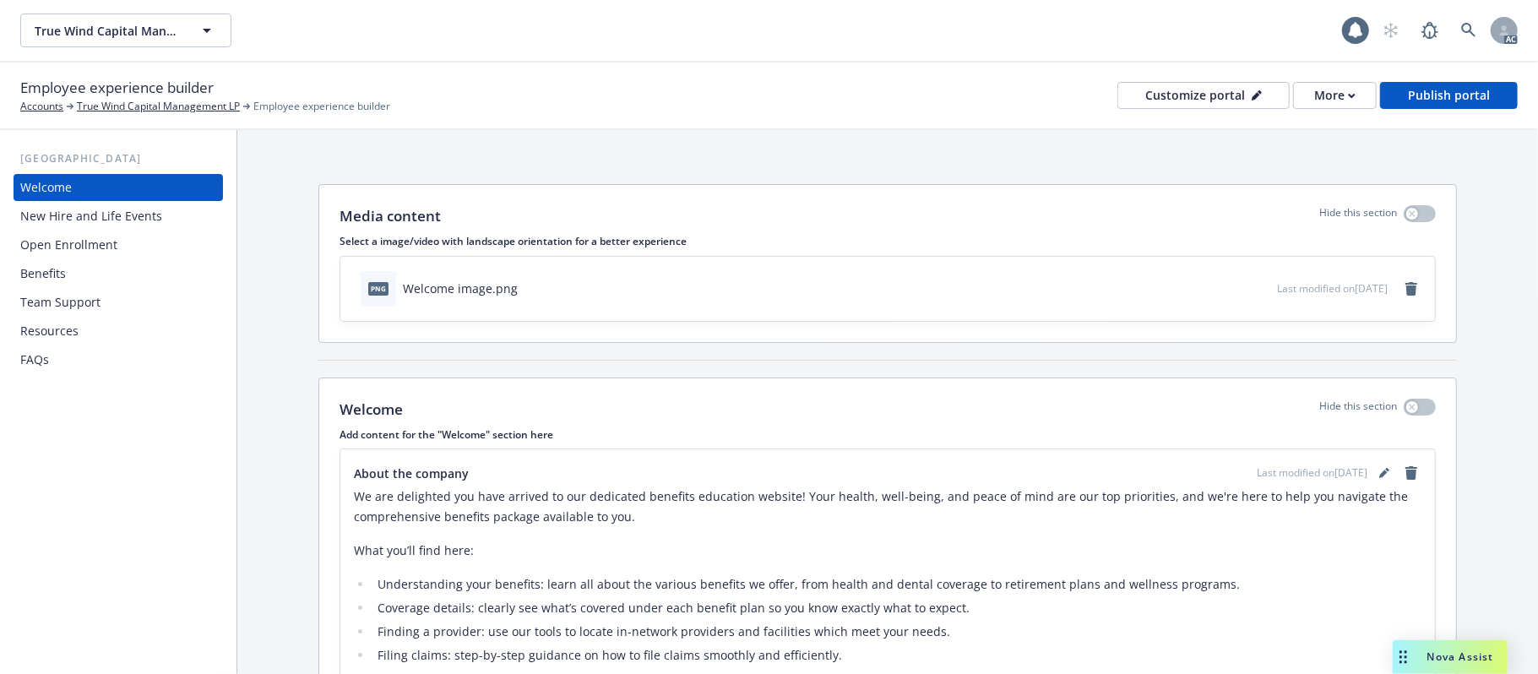
click at [48, 275] on div "Benefits" at bounding box center [43, 273] width 46 height 27
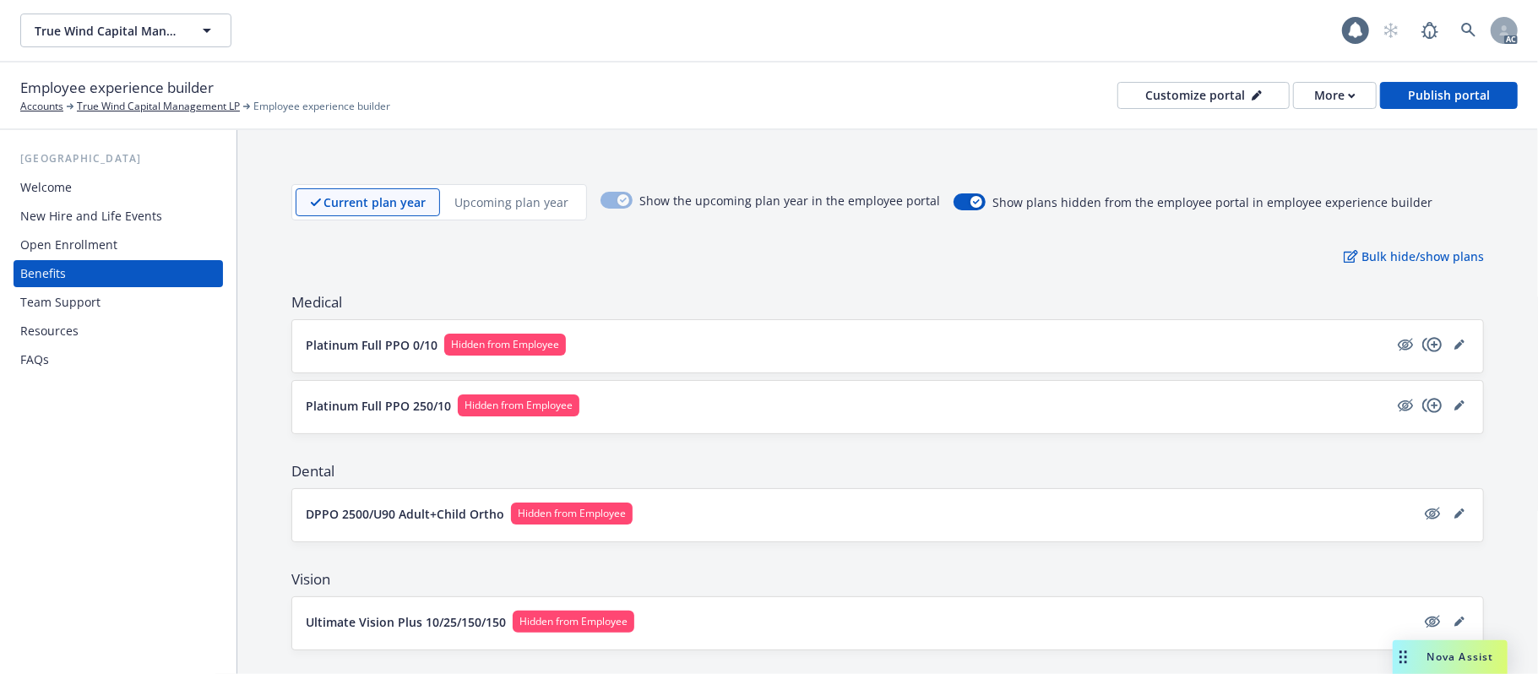
click at [88, 302] on div "Team Support" at bounding box center [60, 302] width 80 height 27
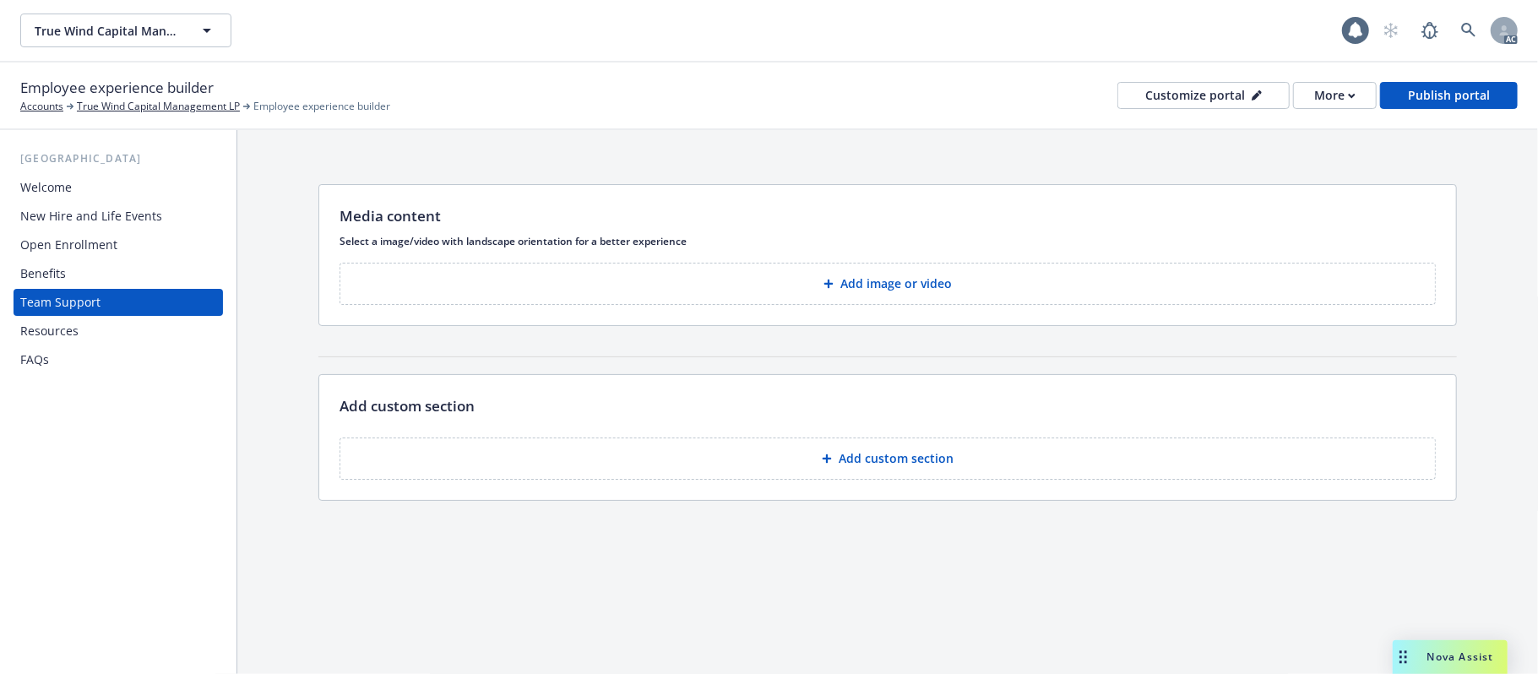
click at [30, 356] on div "FAQs" at bounding box center [34, 359] width 29 height 27
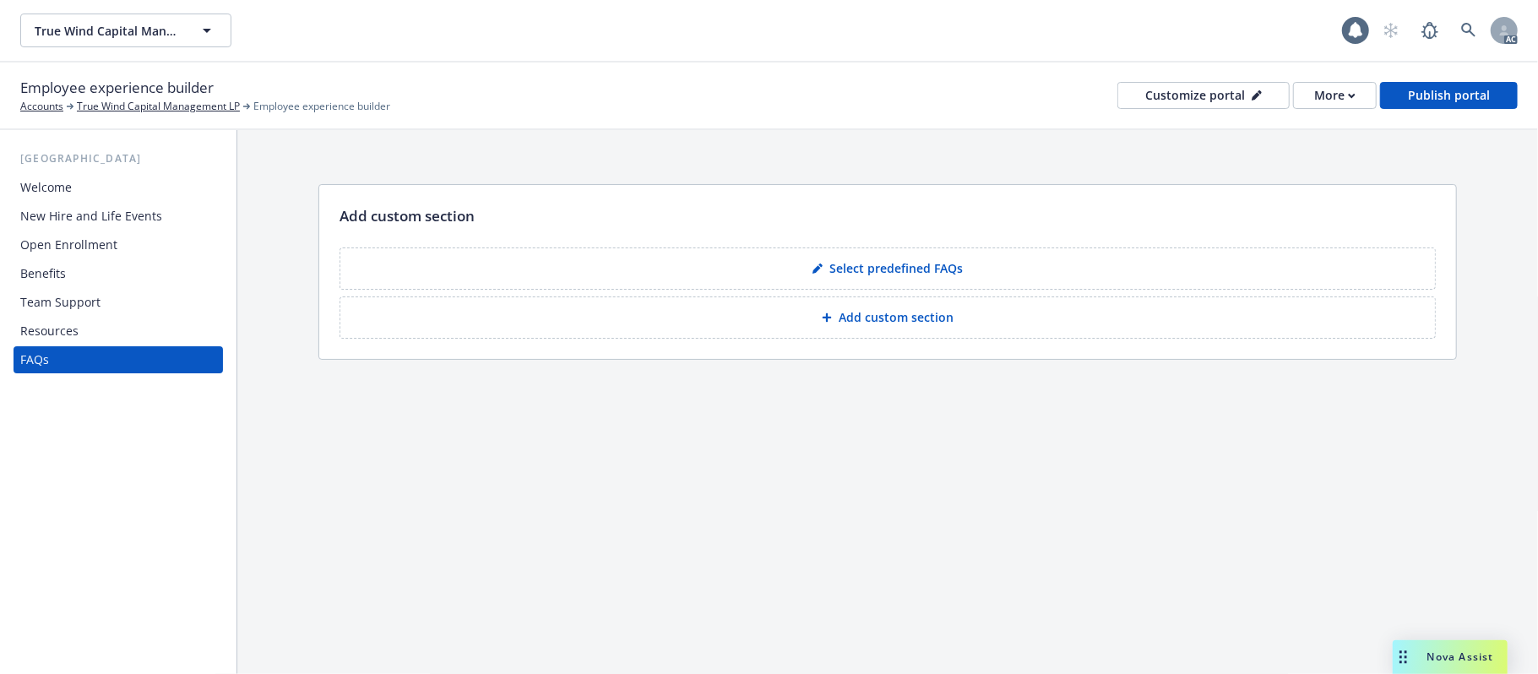
click at [68, 215] on div "New Hire and Life Events" at bounding box center [91, 216] width 142 height 27
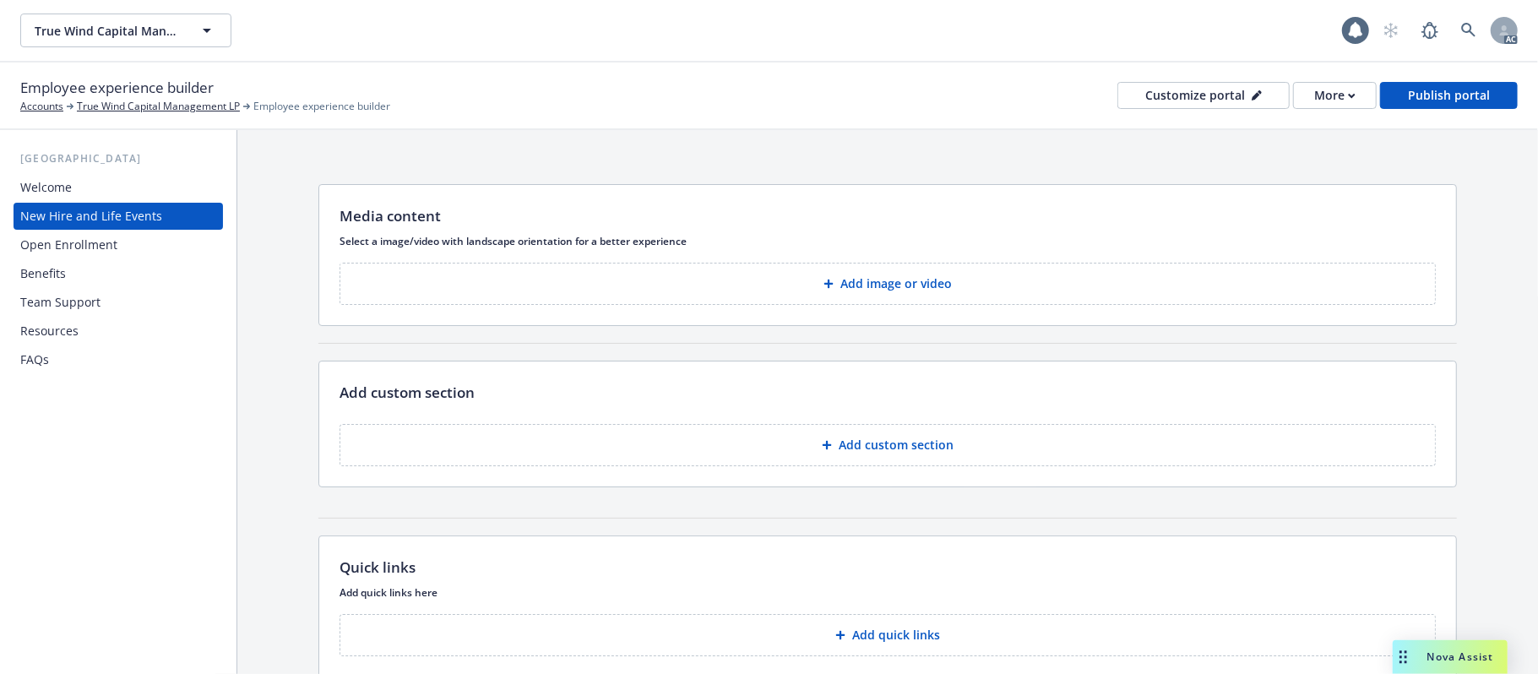
click at [113, 241] on div "Open Enrollment" at bounding box center [68, 244] width 97 height 27
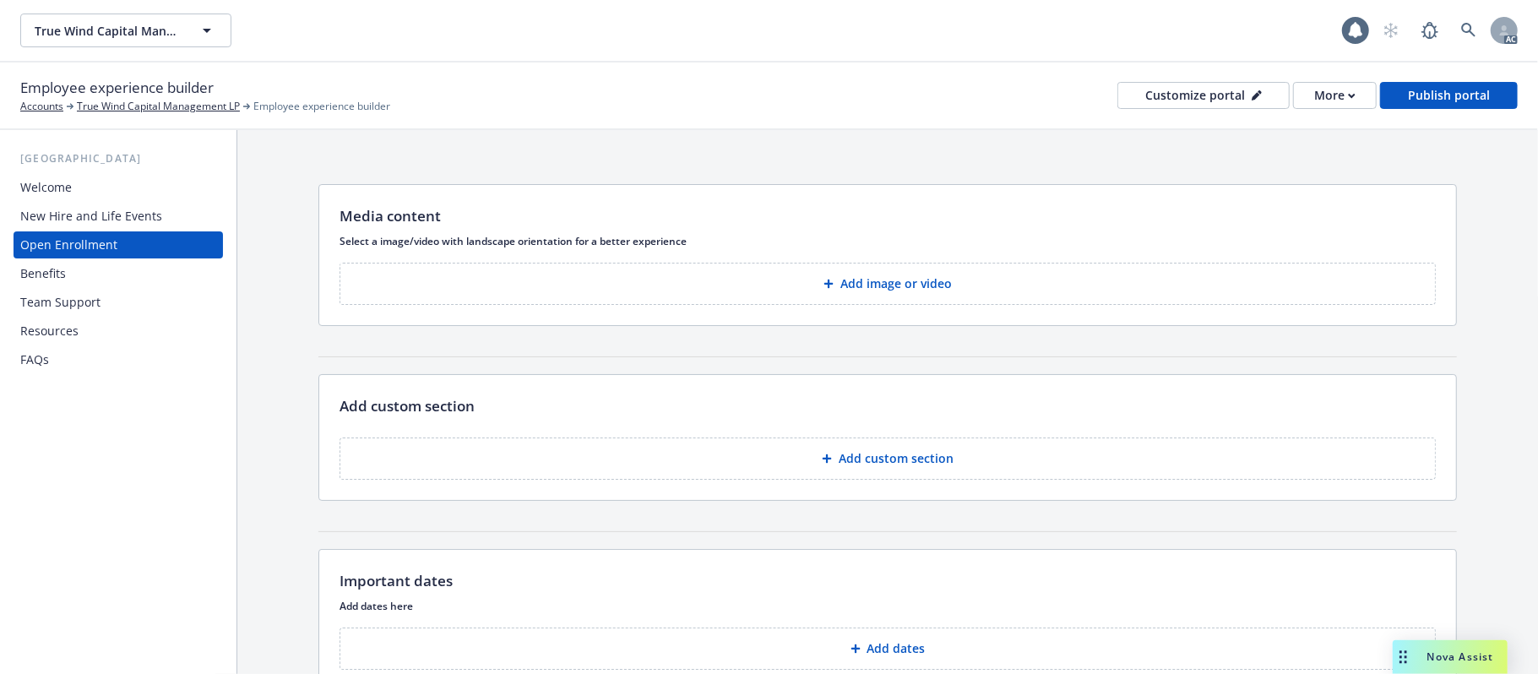
click at [49, 272] on div "Benefits" at bounding box center [43, 273] width 46 height 27
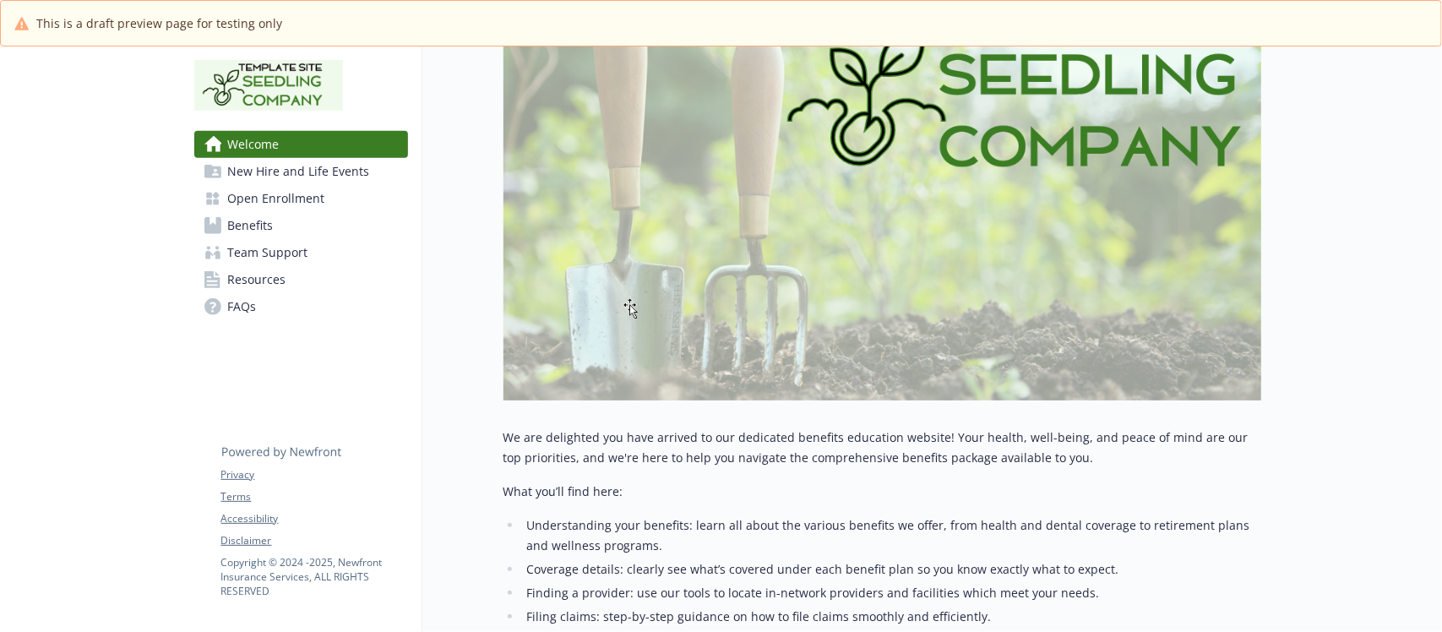
scroll to position [422, 0]
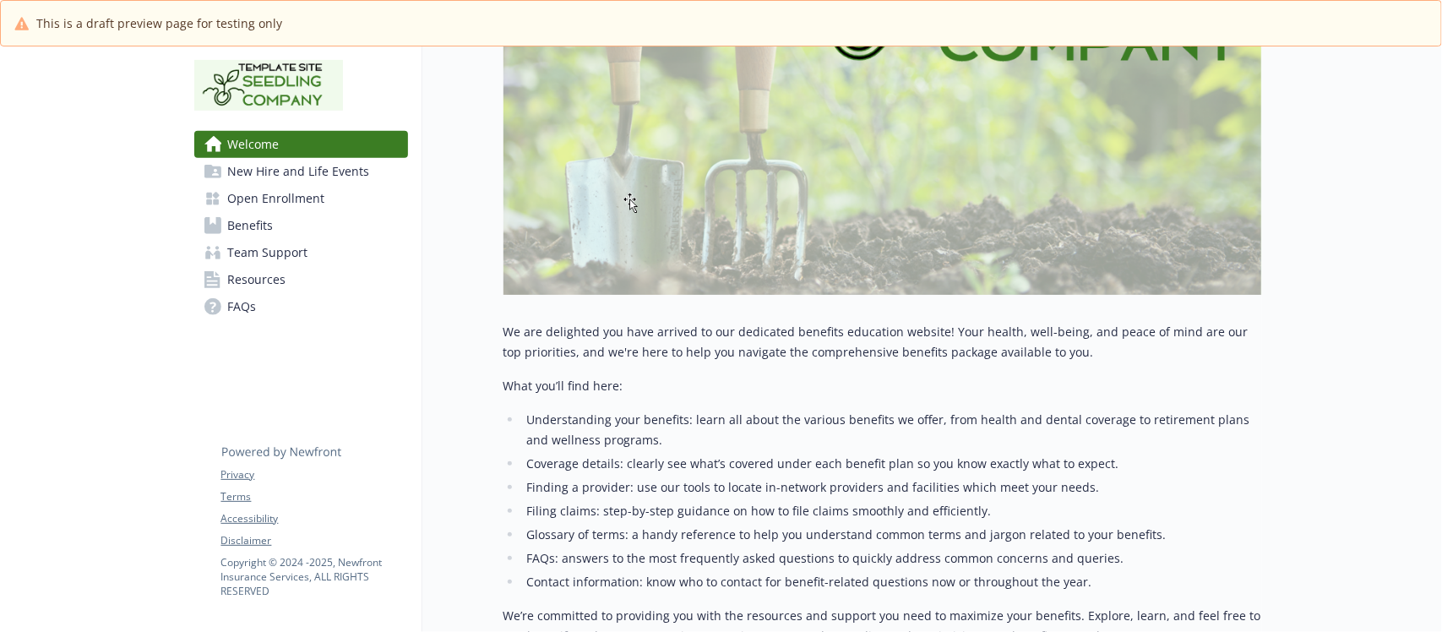
click at [994, 416] on li "Understanding your benefits: learn all about the various benefits we offer, fro…" at bounding box center [892, 430] width 740 height 41
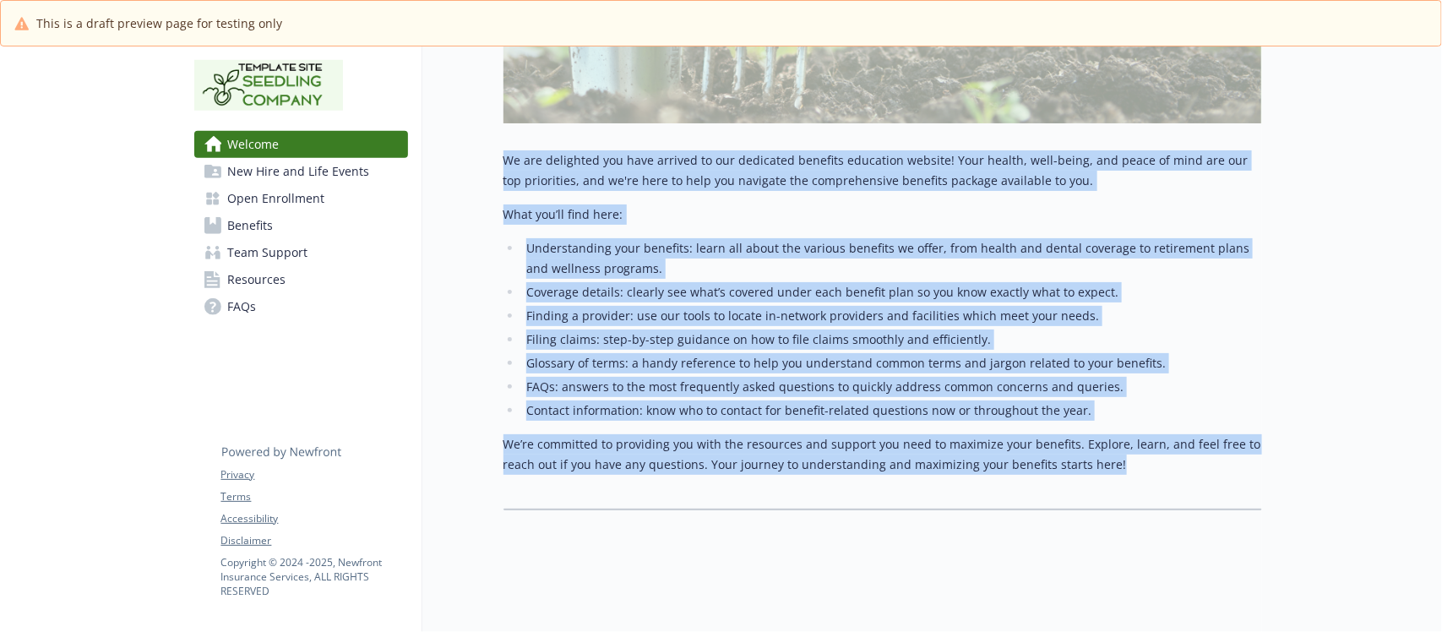
drag, startPoint x: 487, startPoint y: 139, endPoint x: 1211, endPoint y: 449, distance: 786.5
copy div "We are delighted you have arrived to our dedicated benefits education website! …"
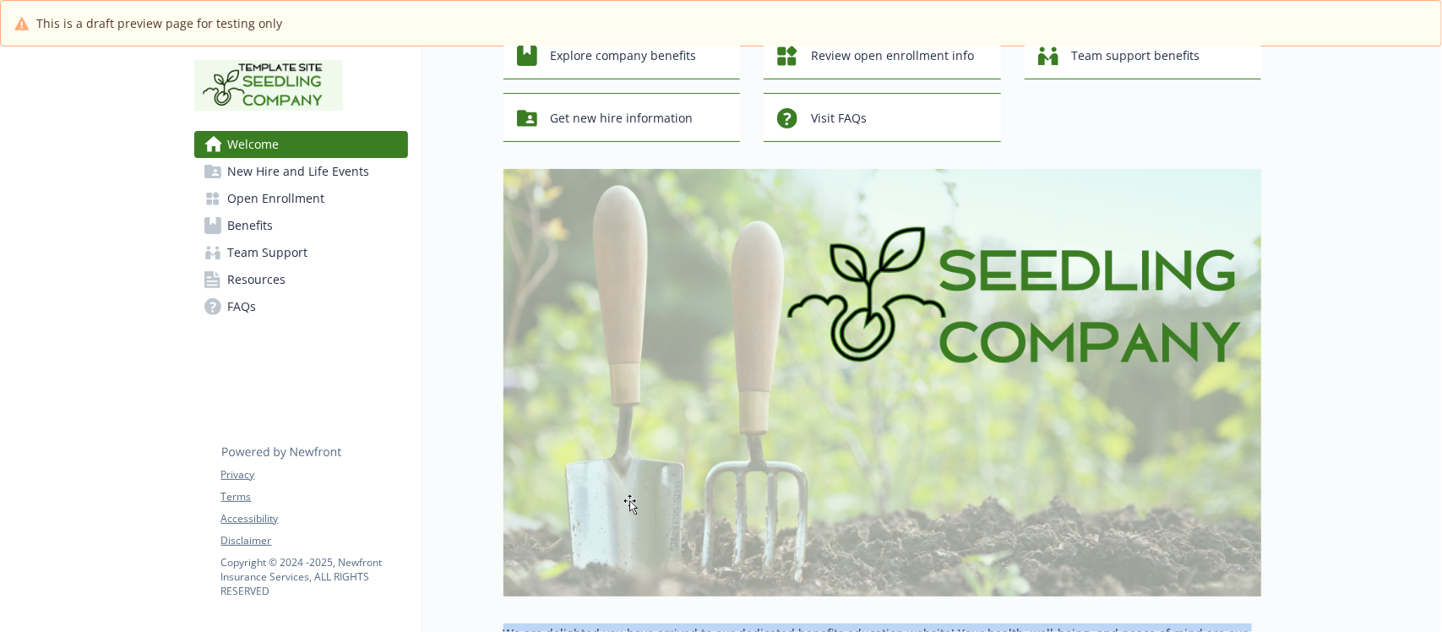
scroll to position [0, 0]
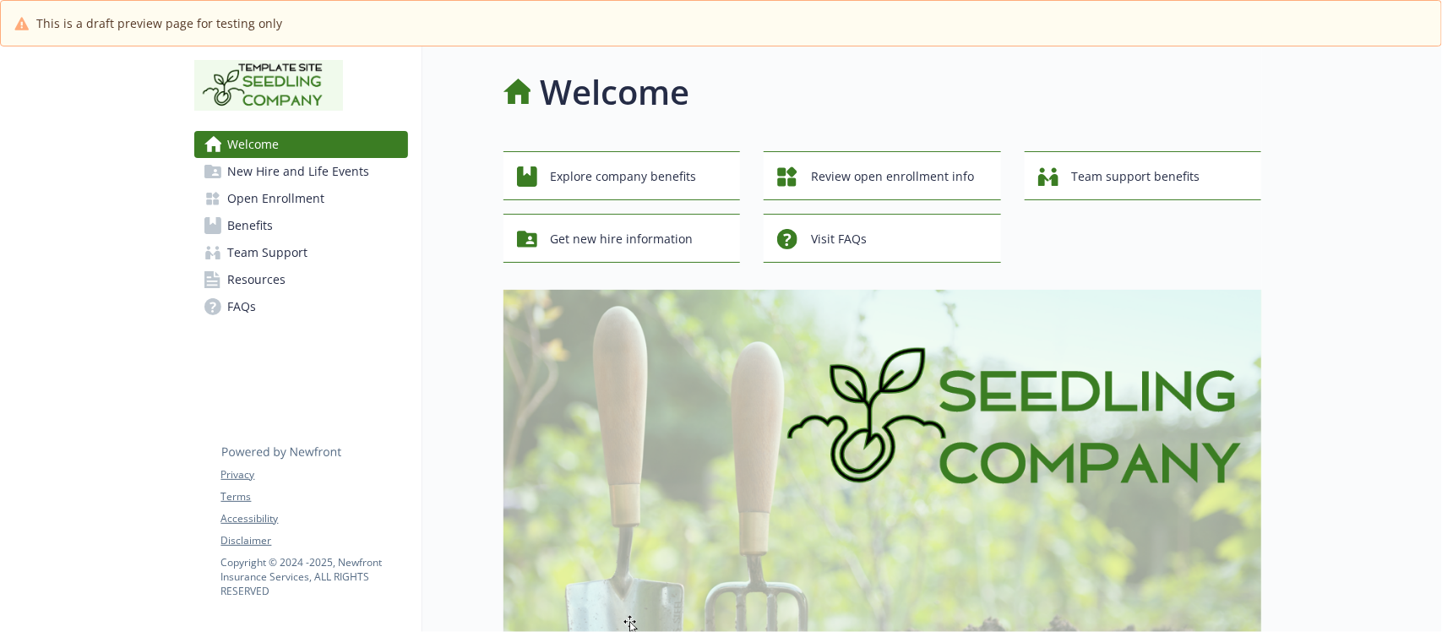
click at [1360, 171] on div at bounding box center [1352, 635] width 181 height 1179
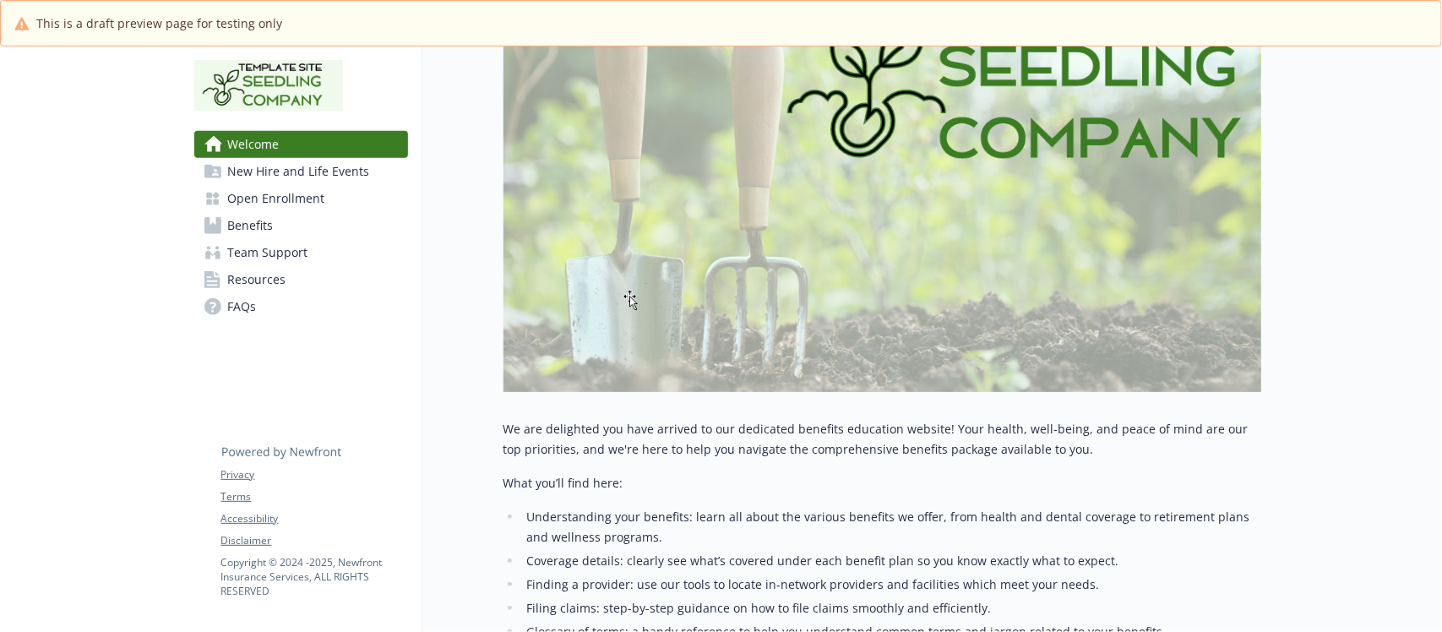
scroll to position [187, 0]
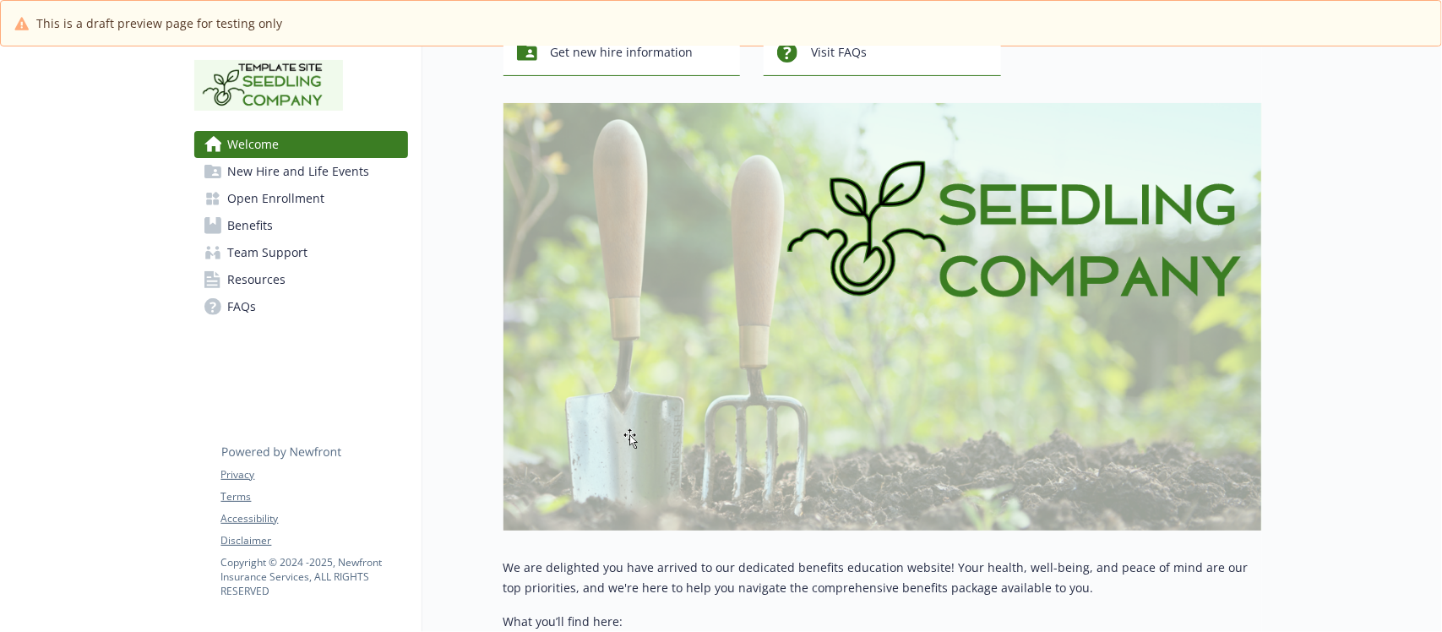
click at [273, 191] on span "Open Enrollment" at bounding box center [276, 198] width 97 height 27
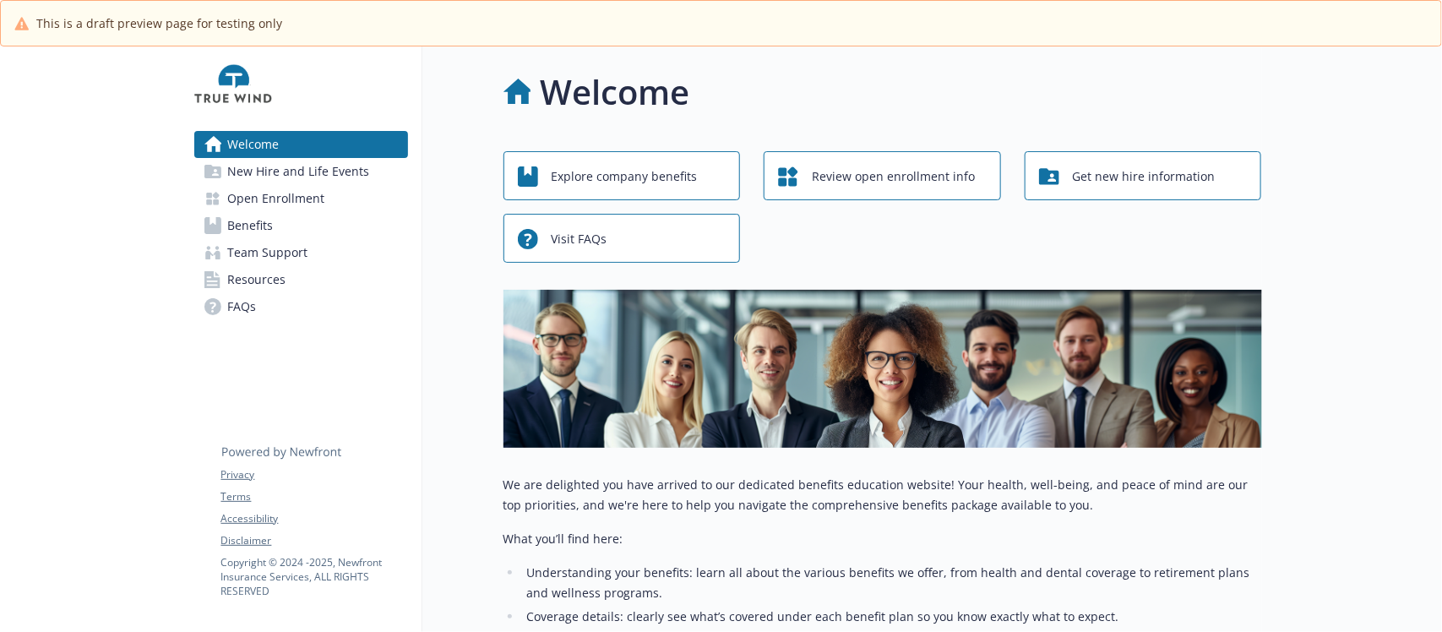
click at [279, 174] on span "New Hire and Life Events" at bounding box center [299, 171] width 142 height 27
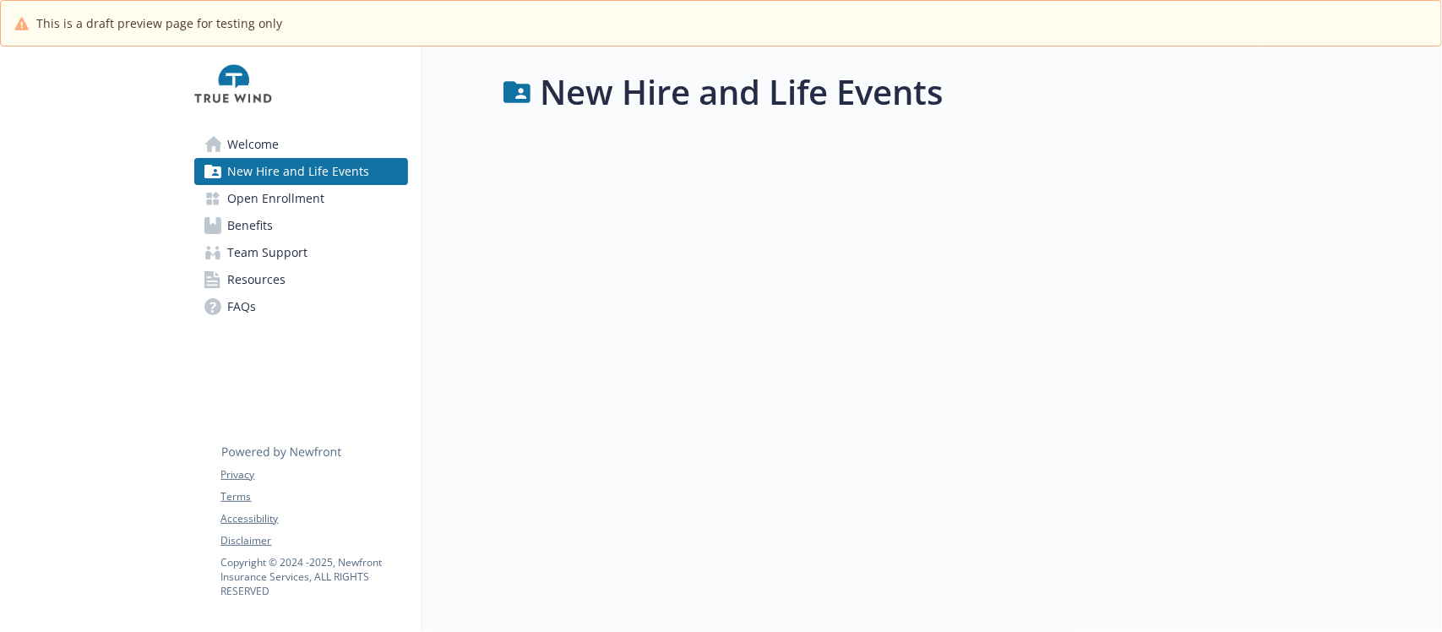
click at [286, 203] on span "Open Enrollment" at bounding box center [276, 198] width 97 height 27
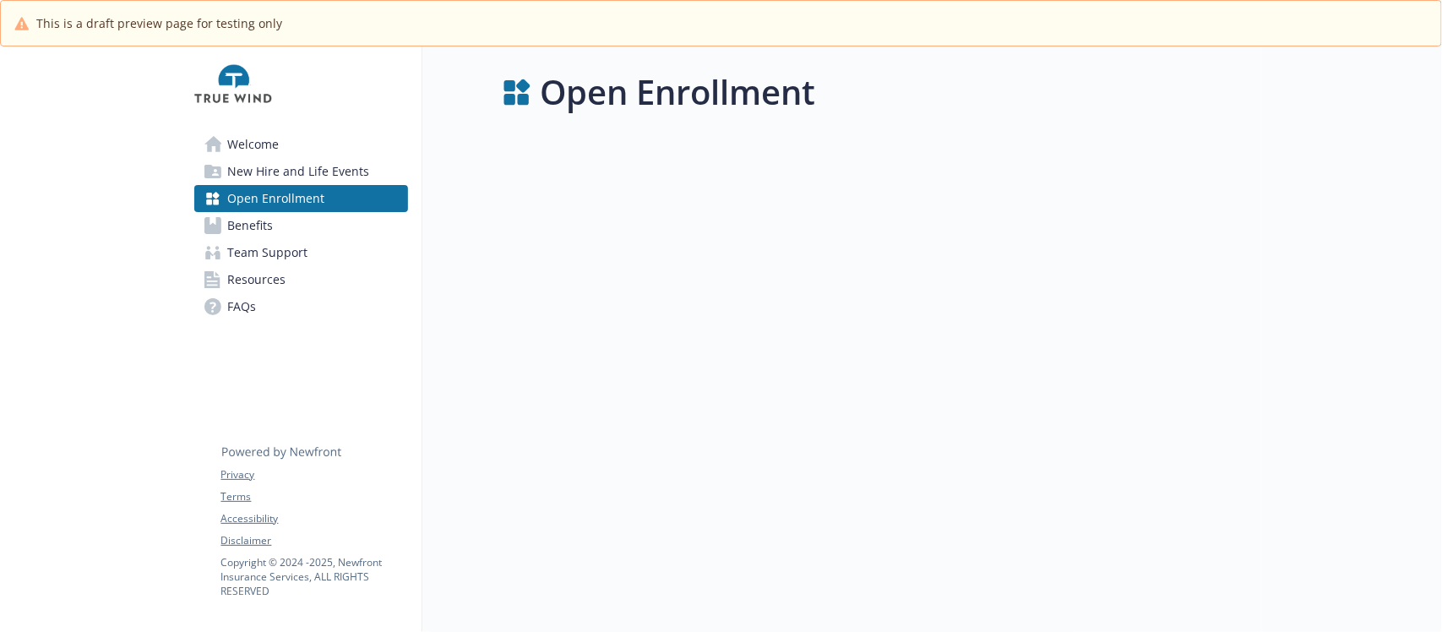
click at [268, 224] on span "Benefits" at bounding box center [251, 225] width 46 height 27
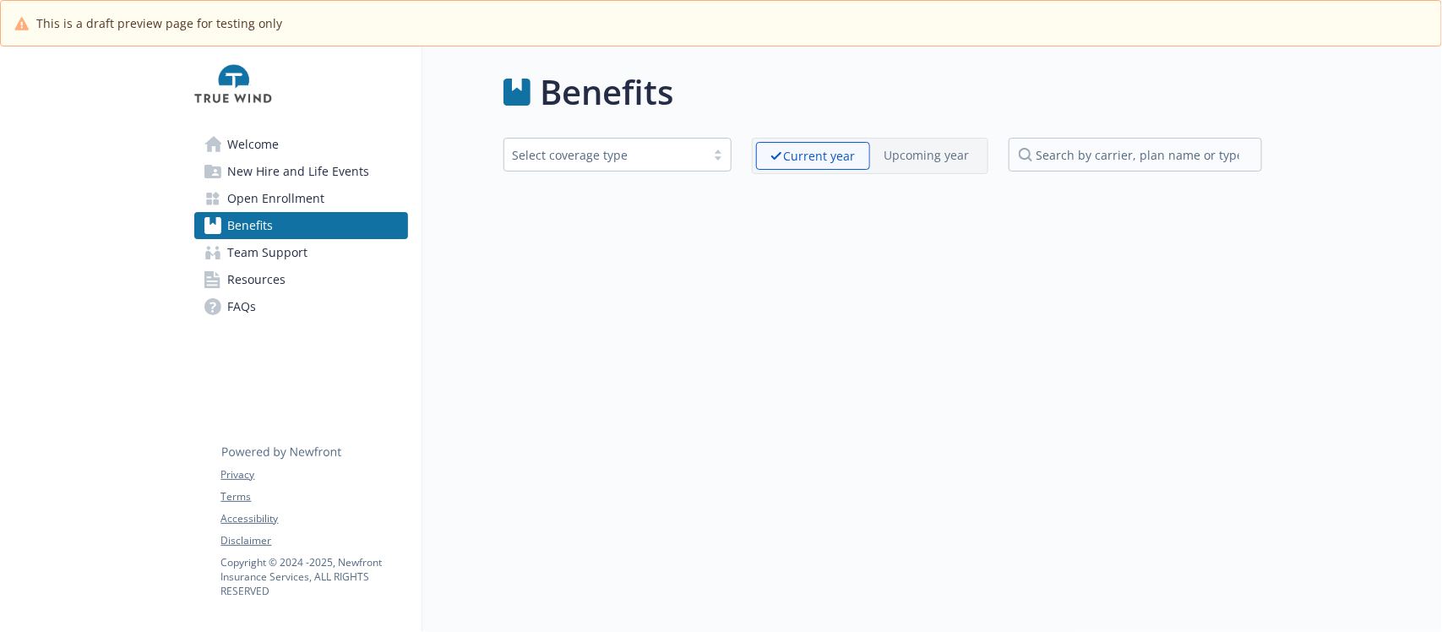
click at [263, 254] on span "Team Support" at bounding box center [268, 252] width 80 height 27
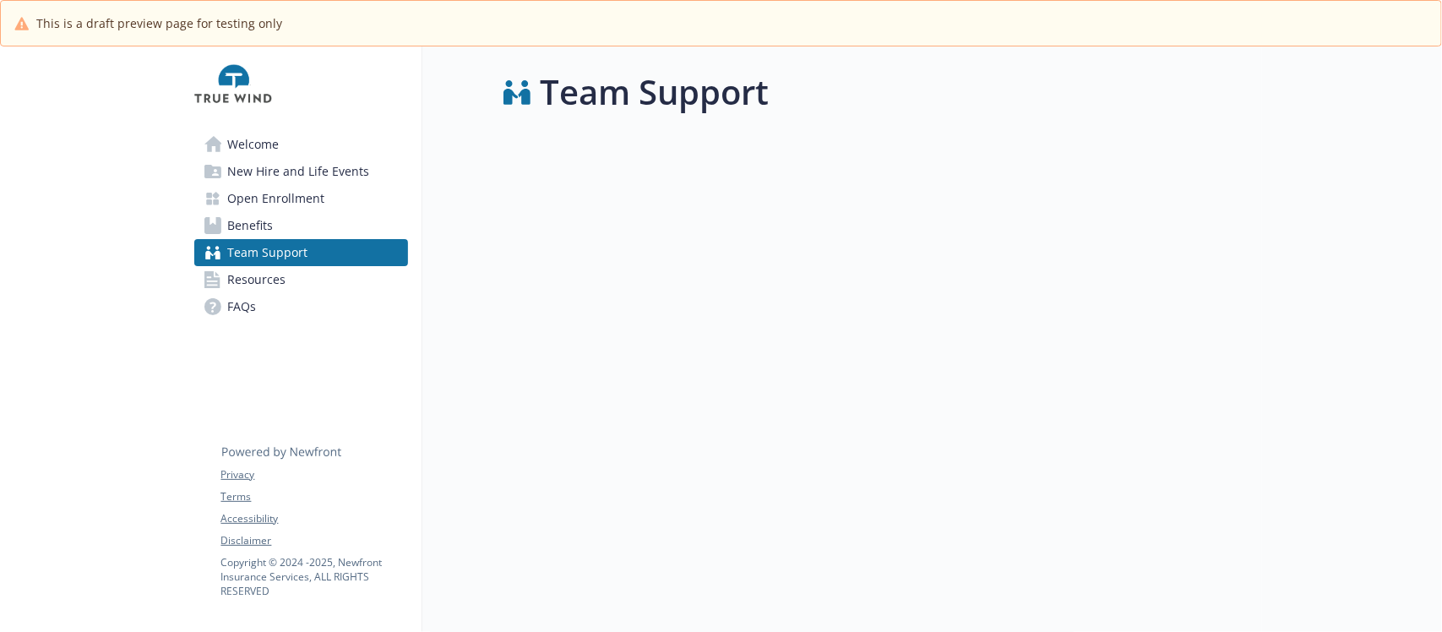
click at [264, 275] on span "Resources" at bounding box center [257, 279] width 58 height 27
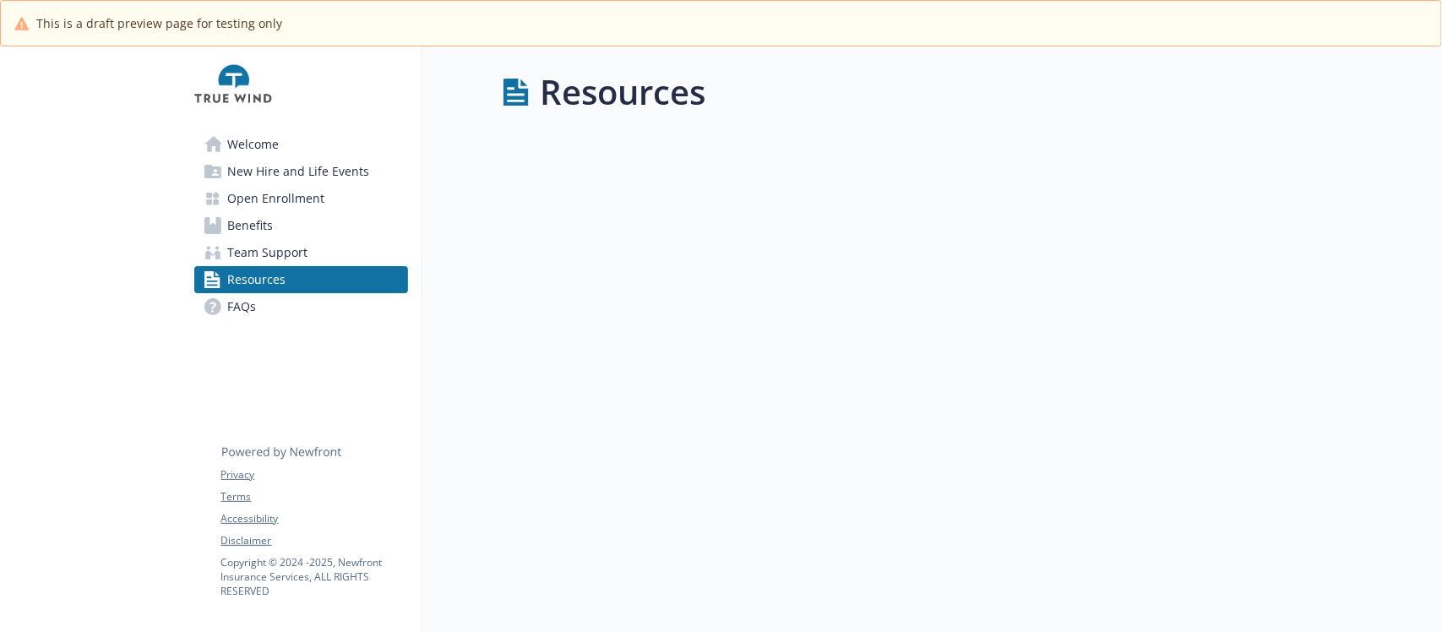
click at [254, 310] on span "FAQs" at bounding box center [242, 306] width 29 height 27
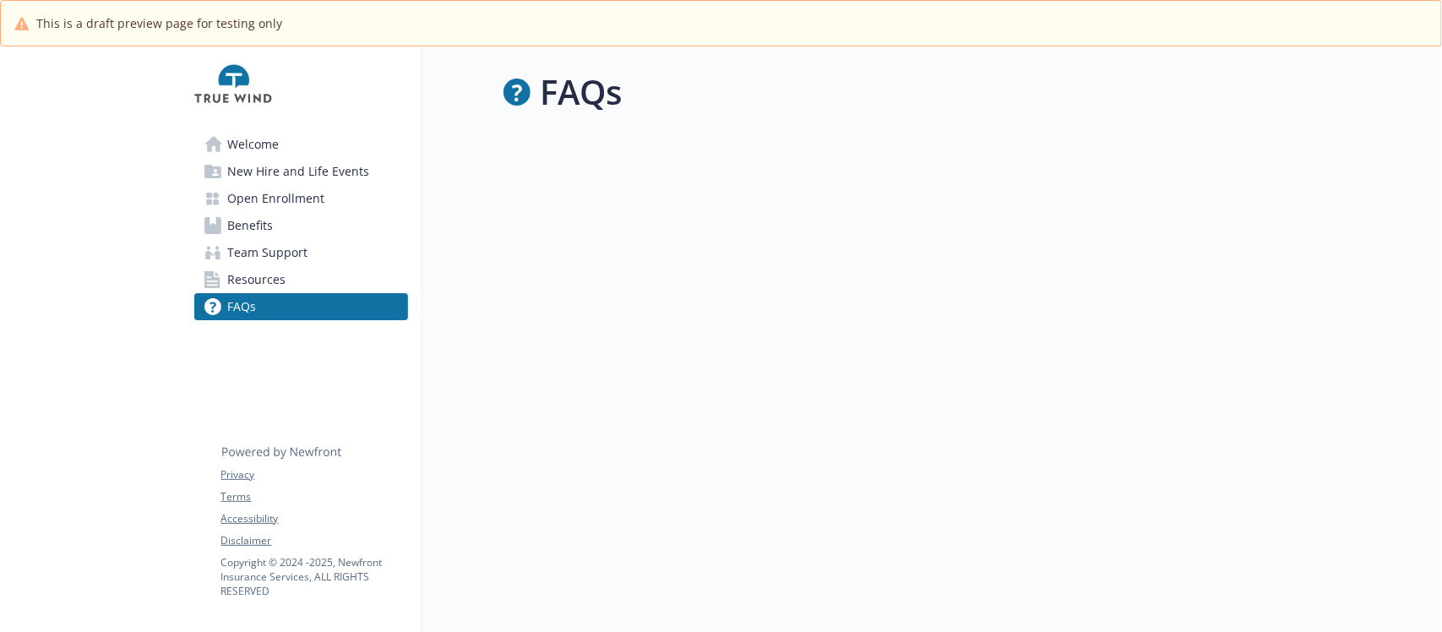
click at [266, 138] on span "Welcome" at bounding box center [254, 144] width 52 height 27
